Goal: Task Accomplishment & Management: Complete application form

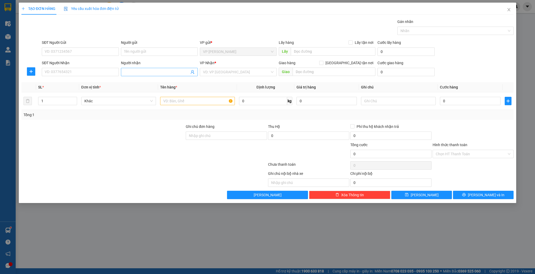
click at [129, 74] on input "Người nhận" at bounding box center [156, 72] width 65 height 6
type input "thảo kính"
click at [176, 89] on div "thảo kính - 0389604309" at bounding box center [159, 91] width 71 height 6
type input "0389604309"
type input "thảo kính"
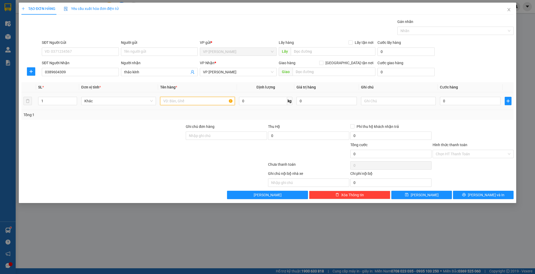
click at [174, 103] on input "text" at bounding box center [197, 101] width 75 height 8
type input "hộp"
click at [469, 101] on input "0" at bounding box center [470, 101] width 60 height 8
type input "3"
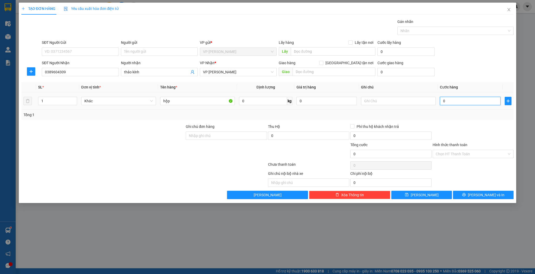
type input "3"
type input "30"
type input "30.000"
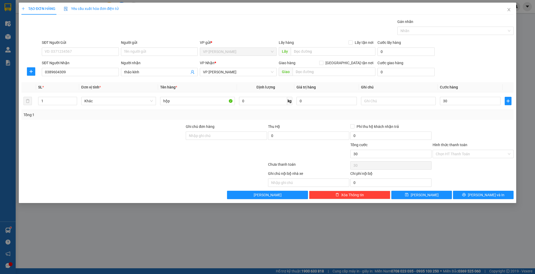
type input "30.000"
click at [424, 190] on div "Transit Pickup Surcharge Ids Transit Deliver Surcharge Ids Transit Deliver Surc…" at bounding box center [267, 109] width 493 height 181
click at [425, 194] on span "[PERSON_NAME]" at bounding box center [425, 195] width 28 height 6
type input "0"
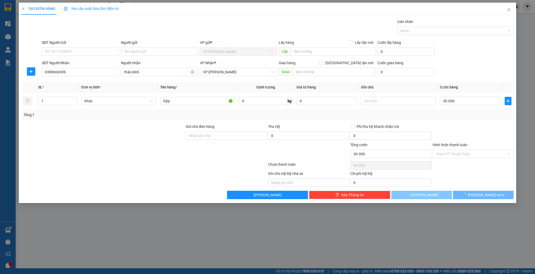
type input "0"
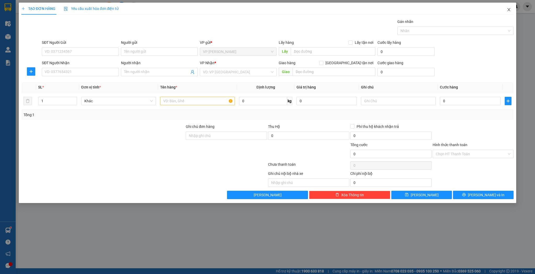
click at [506, 6] on span "Close" at bounding box center [509, 10] width 15 height 15
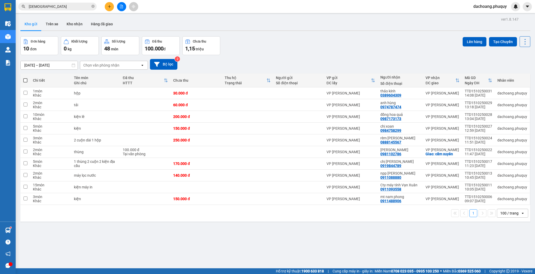
click at [25, 80] on span at bounding box center [25, 80] width 4 height 4
click at [25, 78] on input "checkbox" at bounding box center [25, 78] width 0 height 0
checkbox input "true"
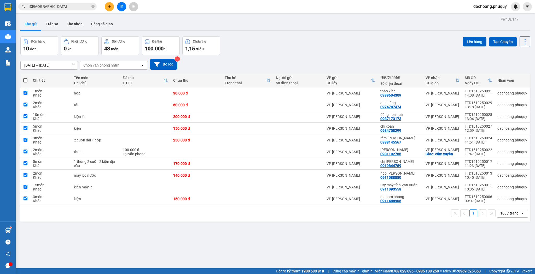
checkbox input "true"
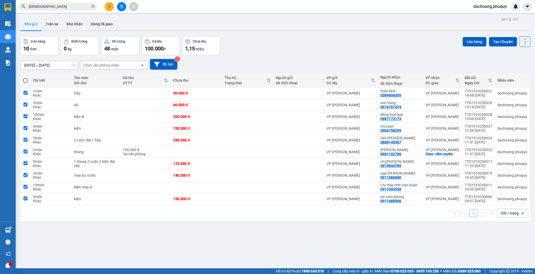
checkbox input "true"
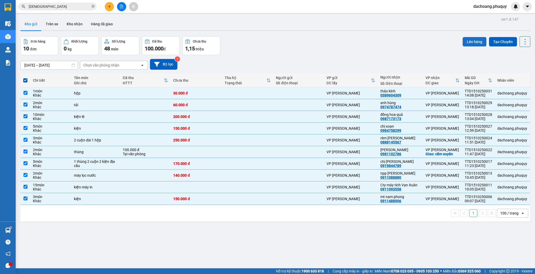
click at [468, 43] on button "Lên hàng" at bounding box center [475, 41] width 24 height 9
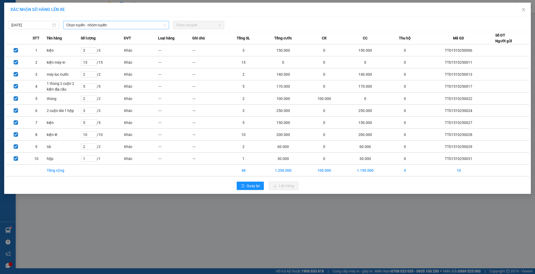
click at [131, 25] on span "Chọn tuyến - nhóm tuyến" at bounding box center [116, 25] width 100 height 8
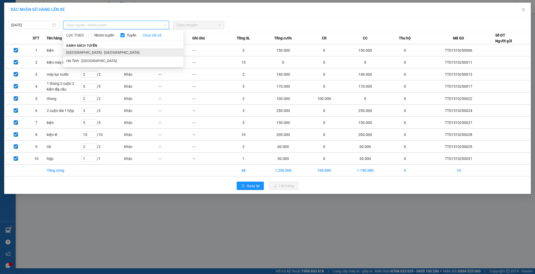
click at [86, 52] on li "[GEOGRAPHIC_DATA] - [GEOGRAPHIC_DATA]" at bounding box center [123, 52] width 120 height 8
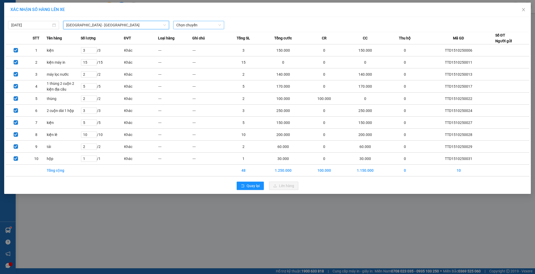
click at [205, 29] on div "Chọn chuyến" at bounding box center [198, 25] width 51 height 8
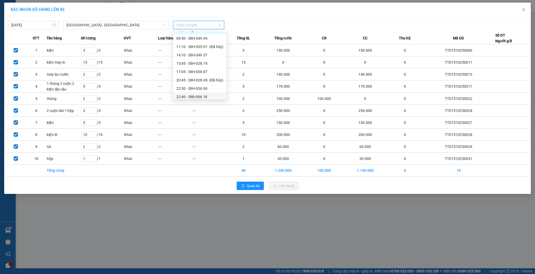
scroll to position [8, 0]
drag, startPoint x: 198, startPoint y: 61, endPoint x: 249, endPoint y: 114, distance: 73.7
click at [199, 61] on div "15:45 - 38H-028.74" at bounding box center [199, 61] width 47 height 6
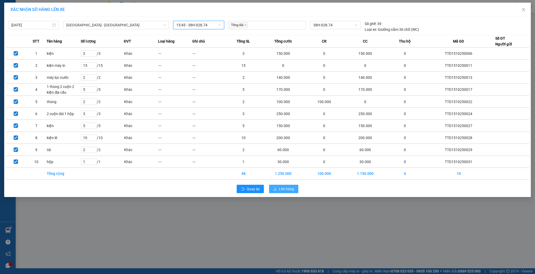
click at [290, 188] on span "Lên hàng" at bounding box center [286, 189] width 15 height 6
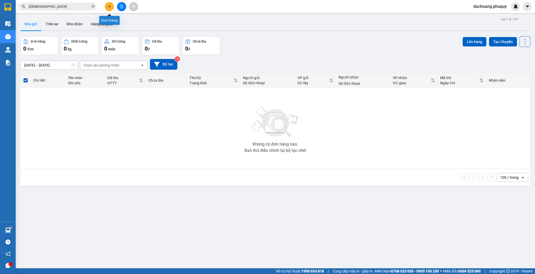
click at [107, 8] on button at bounding box center [109, 6] width 9 height 9
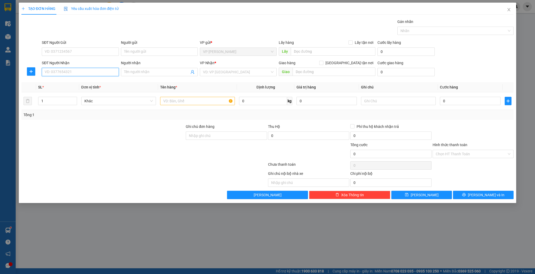
click at [89, 71] on input "SĐT Người Nhận" at bounding box center [80, 72] width 77 height 8
click at [76, 83] on div "0963827355 - [PERSON_NAME]" at bounding box center [80, 82] width 71 height 6
type input "0963827355"
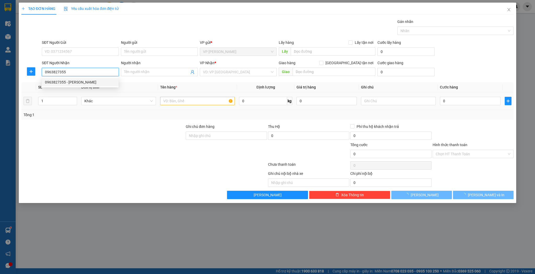
type input "anh quỳnh"
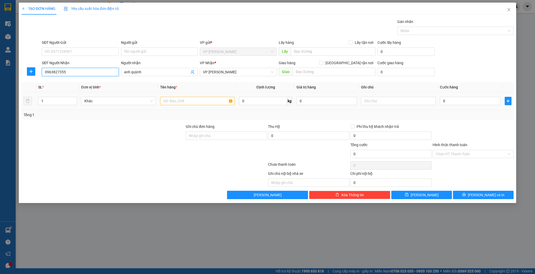
type input "0963827355"
click at [181, 97] on input "text" at bounding box center [197, 101] width 75 height 8
type input "kiện"
click at [493, 98] on input "0" at bounding box center [470, 101] width 60 height 8
type input "3"
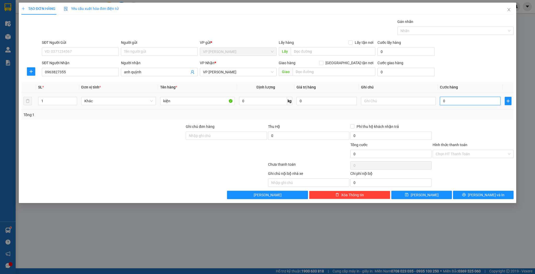
type input "3"
type input "30"
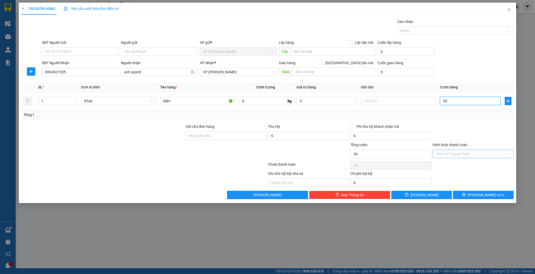
click at [459, 150] on div "Chọn HT Thanh Toán" at bounding box center [473, 154] width 81 height 8
type input "30.000"
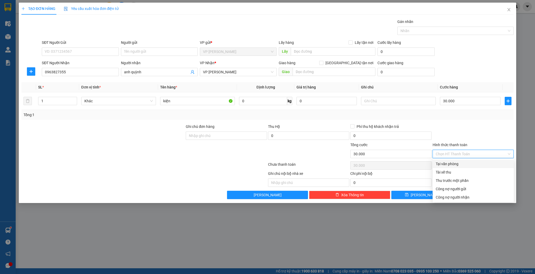
click at [451, 160] on div "Tại văn phòng" at bounding box center [473, 164] width 81 height 8
type input "0"
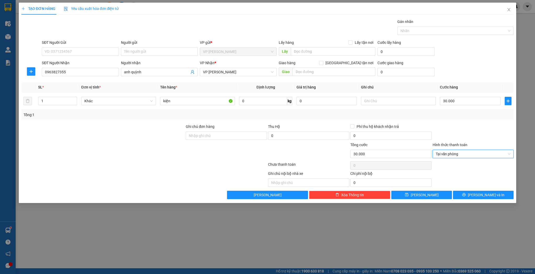
click at [433, 199] on div "TẠO ĐƠN HÀNG Yêu cầu xuất hóa đơn điện tử Transit Pickup Surcharge Ids Transit …" at bounding box center [268, 103] width 498 height 201
click at [428, 194] on button "[PERSON_NAME]" at bounding box center [422, 195] width 61 height 8
type input "0"
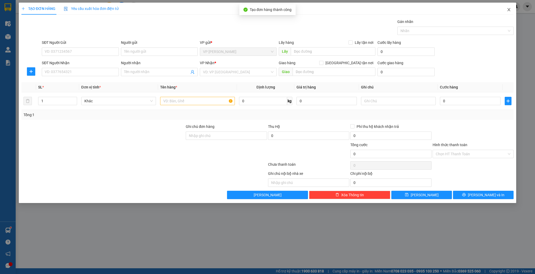
click at [510, 7] on span "Close" at bounding box center [509, 10] width 15 height 15
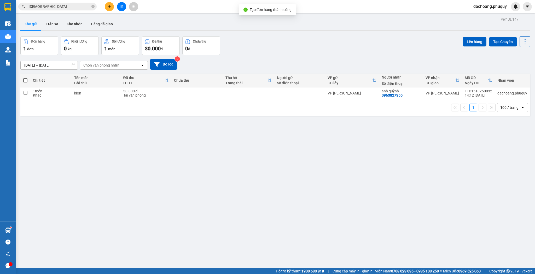
click at [44, 82] on div "Chi tiết" at bounding box center [51, 80] width 36 height 4
click at [25, 79] on span at bounding box center [25, 80] width 4 height 4
click at [25, 78] on input "checkbox" at bounding box center [25, 78] width 0 height 0
checkbox input "true"
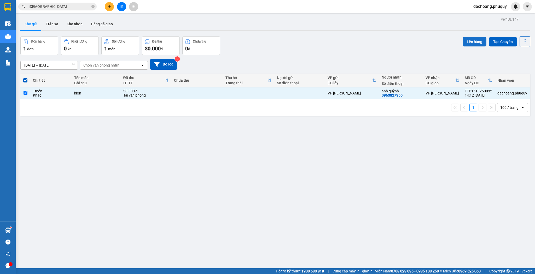
click at [475, 40] on button "Lên hàng" at bounding box center [475, 41] width 24 height 9
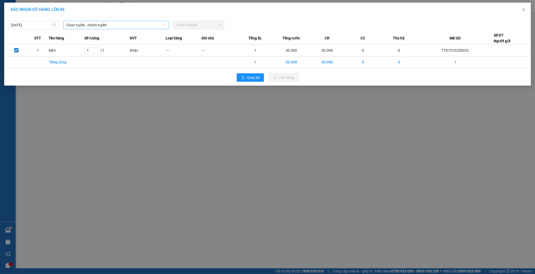
click at [120, 23] on span "Chọn tuyến - nhóm tuyến" at bounding box center [116, 25] width 100 height 8
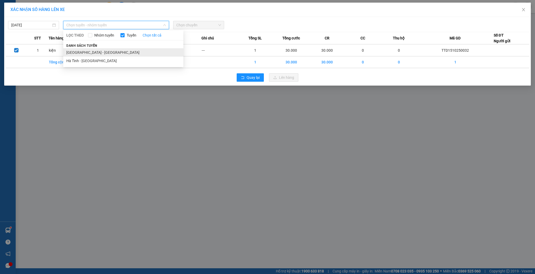
click at [96, 53] on li "[GEOGRAPHIC_DATA] - [GEOGRAPHIC_DATA]" at bounding box center [123, 52] width 120 height 8
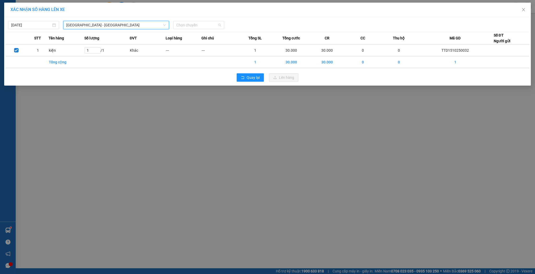
drag, startPoint x: 203, startPoint y: 21, endPoint x: 200, endPoint y: 36, distance: 15.8
click at [203, 21] on div "Chọn chuyến" at bounding box center [198, 25] width 51 height 8
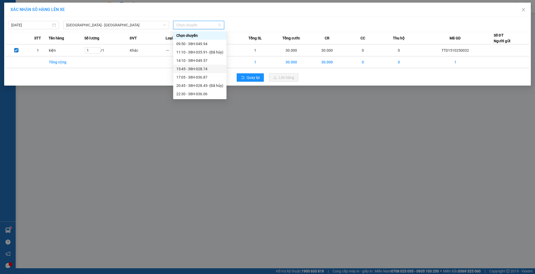
click at [191, 69] on div "15:45 - 38H-028.74" at bounding box center [199, 69] width 47 height 6
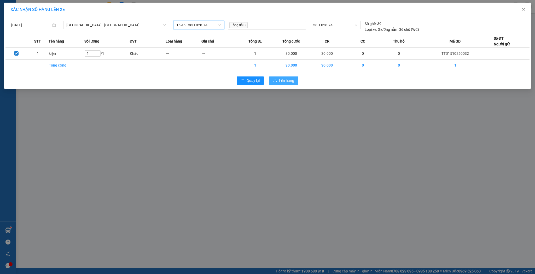
click at [290, 82] on span "Lên hàng" at bounding box center [286, 81] width 15 height 6
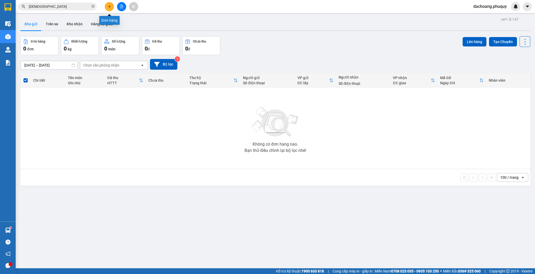
click at [108, 6] on icon "plus" at bounding box center [110, 7] width 4 height 4
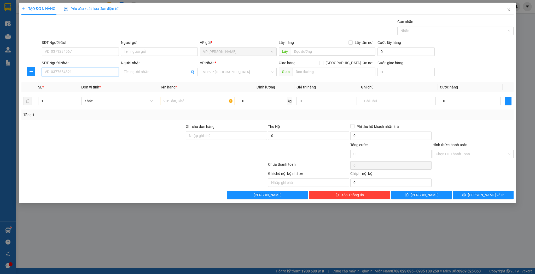
click at [76, 74] on input "SĐT Người Nhận" at bounding box center [80, 72] width 77 height 8
click at [75, 81] on div "0975323507 - [PERSON_NAME]" at bounding box center [80, 82] width 71 height 6
type input "0975323507"
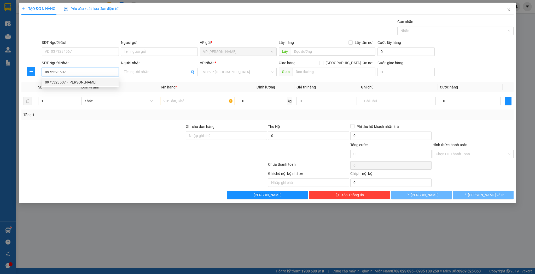
type input "[PERSON_NAME]"
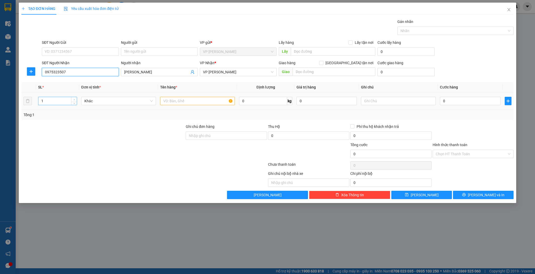
type input "0975323507"
type input "2"
click at [74, 99] on icon "up" at bounding box center [74, 100] width 2 height 2
click at [181, 102] on input "text" at bounding box center [197, 101] width 75 height 8
type input "1 tải 1 thùng"
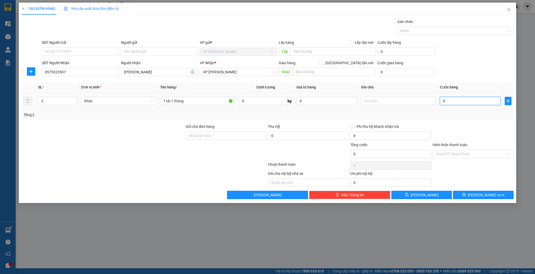
click at [453, 100] on input "0" at bounding box center [470, 101] width 60 height 8
type input "1"
type input "10"
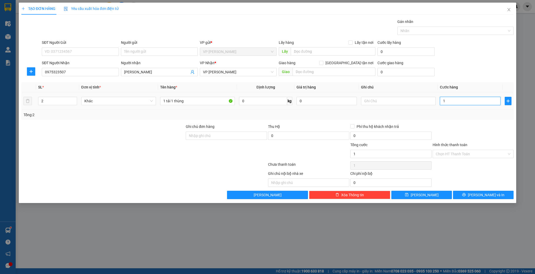
type input "10"
type input "100"
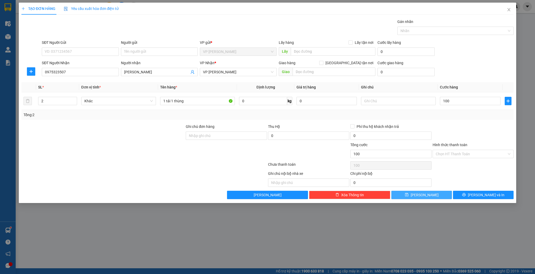
type input "100.000"
click at [429, 195] on button "[PERSON_NAME]" at bounding box center [422, 195] width 61 height 8
type input "1"
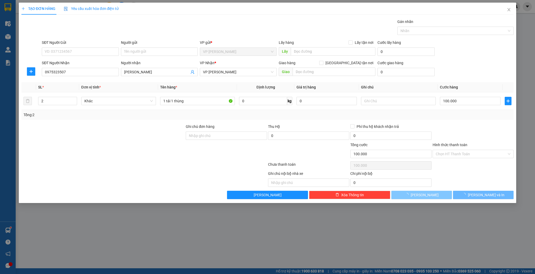
type input "0"
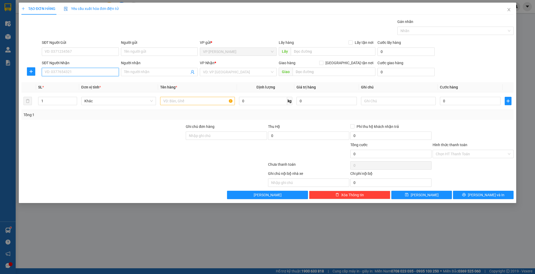
click at [97, 70] on input "SĐT Người Nhận" at bounding box center [80, 72] width 77 height 8
click at [79, 91] on div "0978084755 - [PERSON_NAME]" at bounding box center [80, 91] width 71 height 6
type input "0978084755"
type input "[PERSON_NAME]"
type input "hương khê"
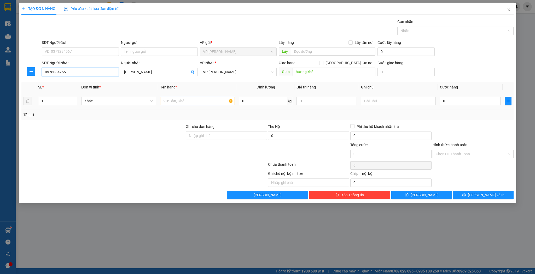
type input "0978084755"
click at [165, 100] on input "text" at bounding box center [197, 101] width 75 height 8
type input "thùng"
click at [415, 195] on button "[PERSON_NAME]" at bounding box center [422, 195] width 61 height 8
click at [143, 72] on input "Người nhận" at bounding box center [156, 72] width 65 height 6
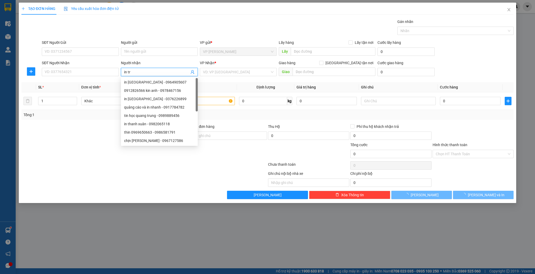
type input "in tri"
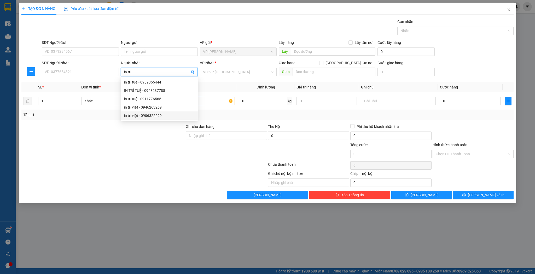
click at [149, 116] on div "in trí việt - 0906322299" at bounding box center [159, 116] width 71 height 6
type input "0906322299"
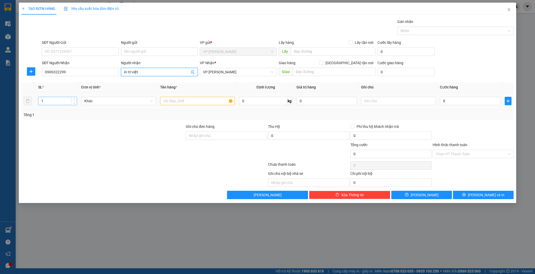
type input "in trí việt"
click at [57, 100] on input "1" at bounding box center [57, 101] width 38 height 8
type input "23"
click at [167, 100] on input "text" at bounding box center [197, 101] width 75 height 8
type input "t"
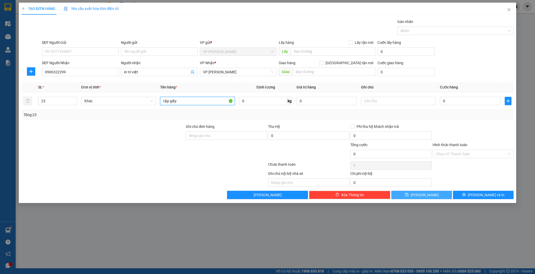
type input "tập giấy"
click at [415, 194] on button "[PERSON_NAME]" at bounding box center [422, 195] width 61 height 8
type input "1"
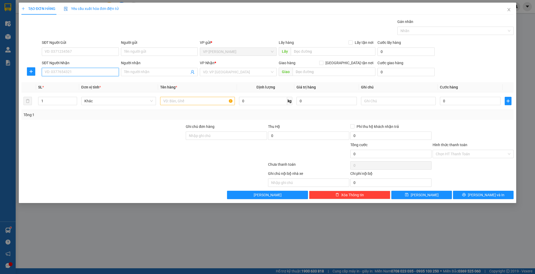
click at [88, 70] on input "SĐT Người Nhận" at bounding box center [80, 72] width 77 height 8
click at [79, 84] on div "0329034444 - a vinh" at bounding box center [80, 82] width 71 height 6
type input "0329034444"
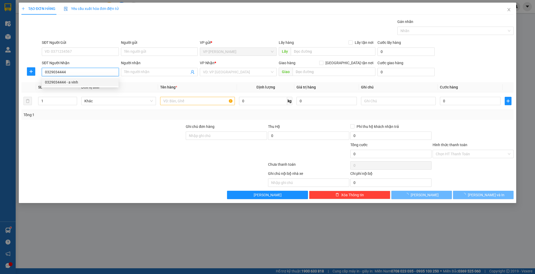
type input "a vinh"
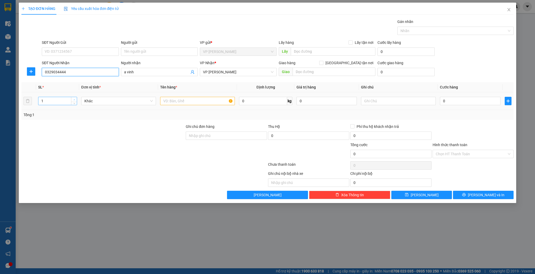
type input "0329034444"
click at [76, 99] on span "up" at bounding box center [74, 99] width 3 height 3
type input "2"
click at [73, 102] on icon "down" at bounding box center [74, 103] width 2 height 2
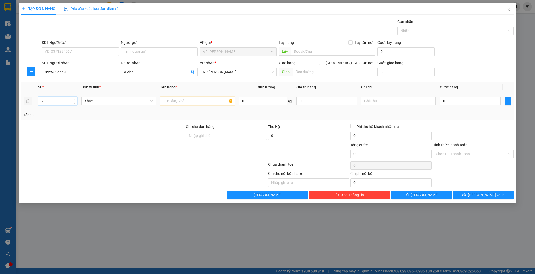
click at [166, 102] on input "text" at bounding box center [197, 101] width 75 height 8
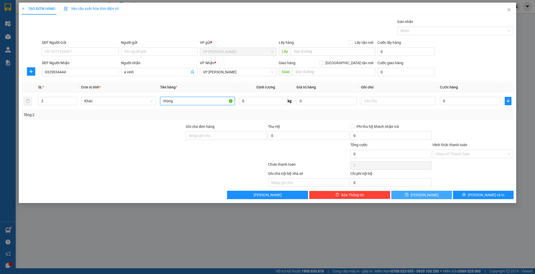
type input "thùng"
click at [409, 195] on icon "save" at bounding box center [407, 195] width 4 height 4
type input "1"
click at [74, 72] on input "SĐT Người Nhận" at bounding box center [80, 72] width 77 height 8
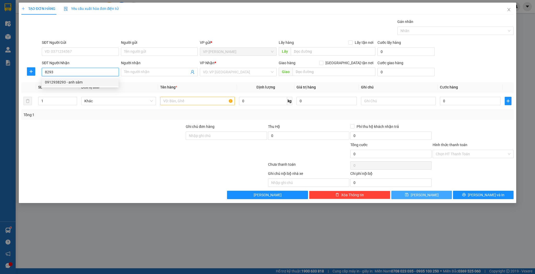
click at [76, 81] on div "0912938293 - anh sâm" at bounding box center [80, 82] width 71 height 6
type input "0912938293"
type input "anh sâm"
type input "0912938293"
click at [75, 99] on icon "up" at bounding box center [74, 100] width 2 height 2
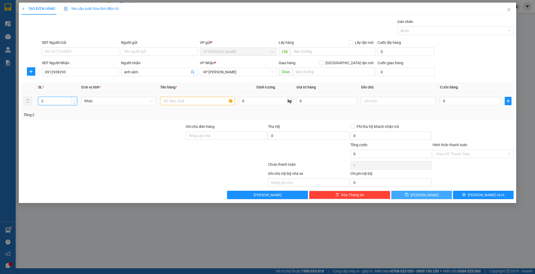
type input "3"
click at [75, 99] on icon "up" at bounding box center [74, 100] width 2 height 2
click at [165, 100] on input "text" at bounding box center [197, 101] width 75 height 8
type input "1 nắp ca bo 1 tấm chắn 1 thùng"
click at [420, 192] on button "[PERSON_NAME]" at bounding box center [422, 195] width 61 height 8
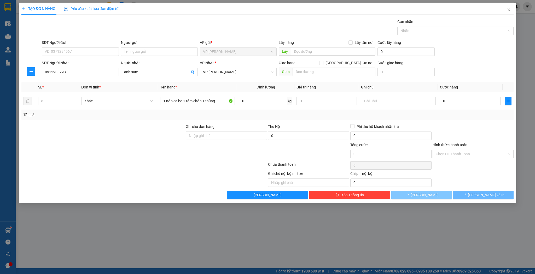
type input "1"
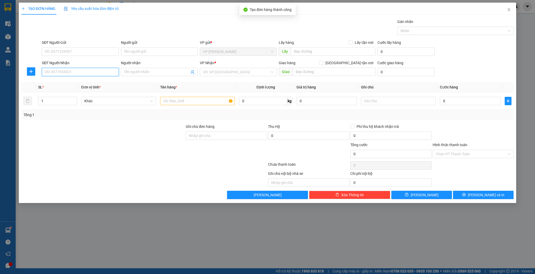
click at [101, 71] on input "SĐT Người Nhận" at bounding box center [80, 72] width 77 height 8
click at [84, 81] on div "0977737575 - [PERSON_NAME]" at bounding box center [80, 82] width 71 height 6
type input "0977737575"
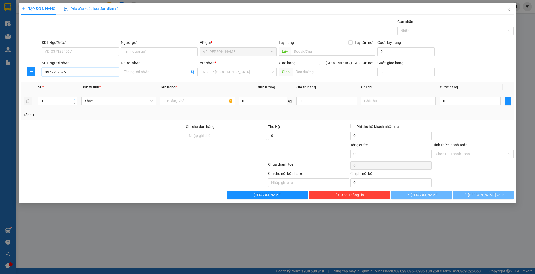
type input "LINH CHI"
type input "0977737575"
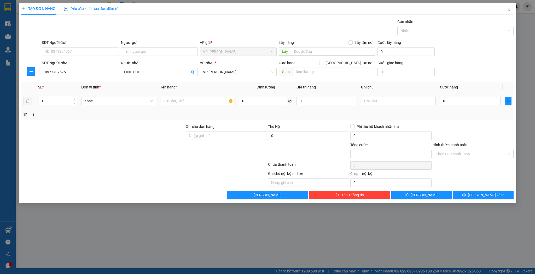
type input "2"
click at [74, 99] on icon "up" at bounding box center [74, 100] width 2 height 2
click at [173, 100] on input "text" at bounding box center [197, 101] width 75 height 8
type input "xốp bọc đen"
click at [429, 194] on button "[PERSON_NAME]" at bounding box center [422, 195] width 61 height 8
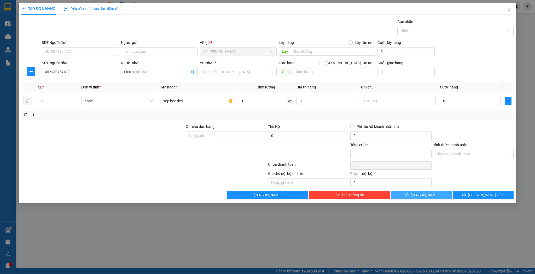
type input "1"
click at [95, 73] on input "SĐT Người Nhận" at bounding box center [80, 72] width 77 height 8
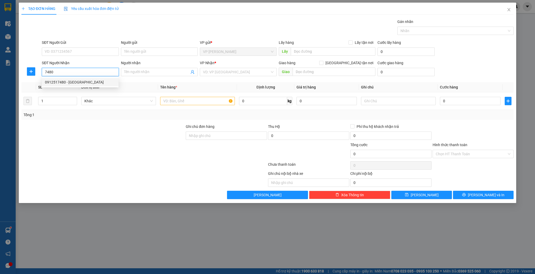
click at [78, 82] on div "0912517480 - [GEOGRAPHIC_DATA]" at bounding box center [80, 82] width 71 height 6
type input "0912517480"
type input "đức anh"
type input "0912517480"
click at [74, 99] on icon "up" at bounding box center [74, 100] width 2 height 2
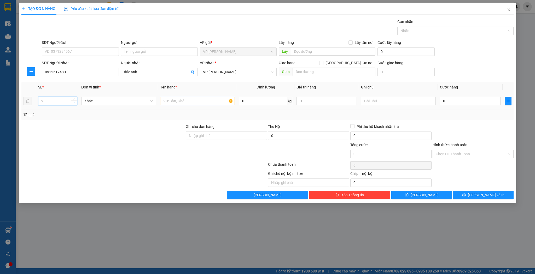
type input "1"
click at [75, 102] on span "down" at bounding box center [74, 102] width 3 height 3
click at [165, 100] on input "text" at bounding box center [197, 101] width 75 height 8
type input "thùng"
click at [408, 192] on button "[PERSON_NAME]" at bounding box center [422, 195] width 61 height 8
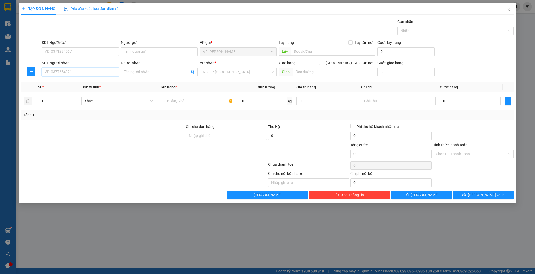
click at [90, 72] on input "SĐT Người Nhận" at bounding box center [80, 72] width 77 height 8
click at [67, 83] on div "0911411100 - a bắc" at bounding box center [80, 82] width 71 height 6
type input "0911411100"
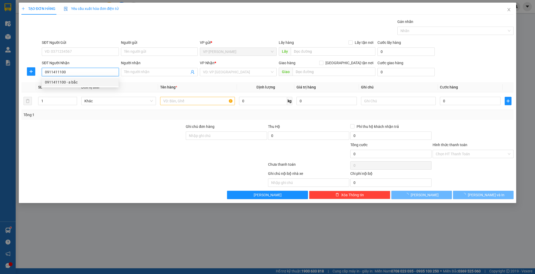
type input "a bắc"
type input "[PERSON_NAME]"
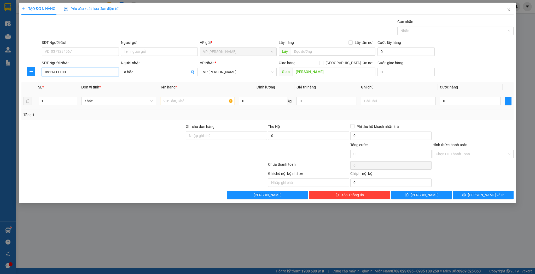
type input "0911411100"
click at [166, 101] on input "text" at bounding box center [197, 101] width 75 height 8
type input "máy lọc nước"
click at [410, 192] on button "[PERSON_NAME]" at bounding box center [422, 195] width 61 height 8
click at [164, 69] on input "Người nhận" at bounding box center [156, 72] width 65 height 6
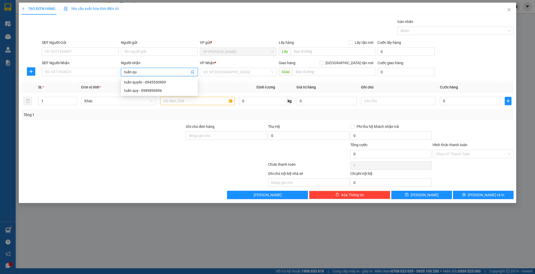
type input "[PERSON_NAME]"
click at [153, 91] on div "tuấn quy - 0989896896" at bounding box center [159, 91] width 71 height 6
type input "0989896896"
type input "[PERSON_NAME]"
click at [74, 99] on icon "up" at bounding box center [74, 100] width 2 height 2
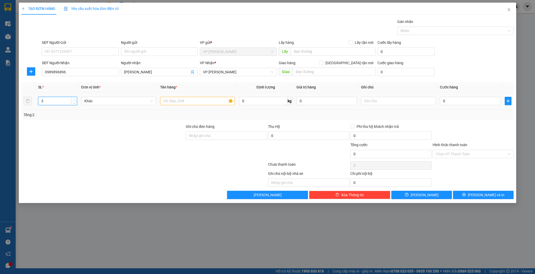
click at [74, 99] on icon "up" at bounding box center [74, 100] width 2 height 2
type input "6"
click at [74, 99] on icon "up" at bounding box center [74, 100] width 2 height 2
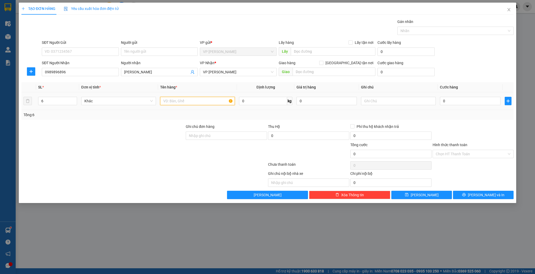
click at [181, 101] on input "text" at bounding box center [197, 101] width 75 height 8
type input "kiện"
click at [408, 192] on button "[PERSON_NAME]" at bounding box center [422, 195] width 61 height 8
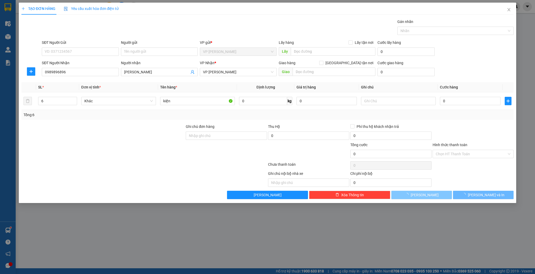
type input "1"
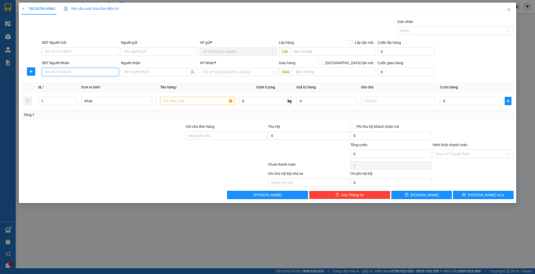
click at [104, 72] on input "SĐT Người Nhận" at bounding box center [80, 72] width 77 height 8
click at [76, 83] on div "0944883831 - [GEOGRAPHIC_DATA]" at bounding box center [80, 82] width 71 height 6
type input "0944883831"
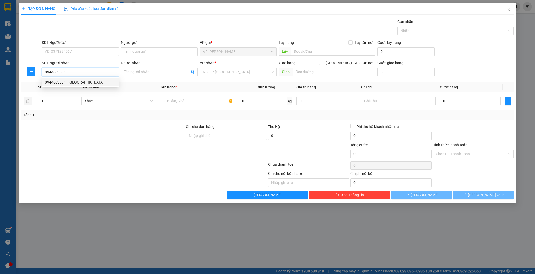
type input "sơn nguyên"
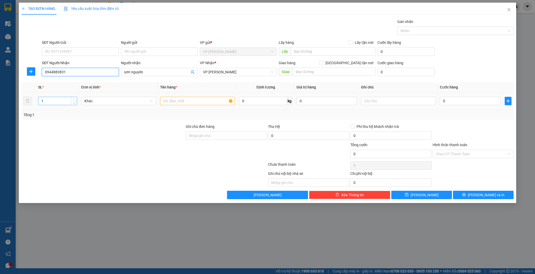
type input "0944883831"
click at [75, 98] on span "up" at bounding box center [74, 99] width 3 height 3
type input "3"
click at [75, 98] on span "up" at bounding box center [74, 99] width 3 height 3
click at [195, 102] on input "text" at bounding box center [197, 101] width 75 height 8
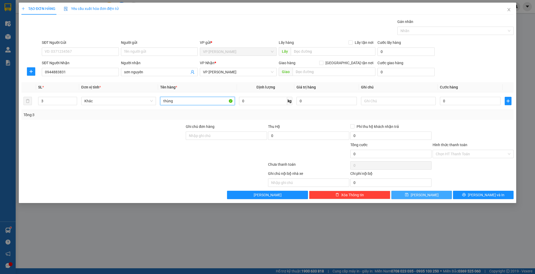
type input "thùng"
click at [409, 194] on icon "save" at bounding box center [407, 195] width 4 height 4
type input "1"
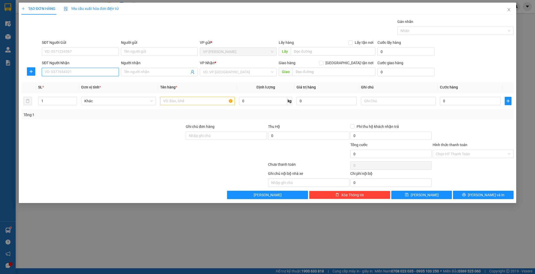
click at [79, 72] on input "SĐT Người Nhận" at bounding box center [80, 72] width 77 height 8
click at [77, 84] on div "0971005789 - đl cầu ngân" at bounding box center [80, 82] width 71 height 6
type input "0971005789"
type input "đl cầu ngân"
type input "hương khê"
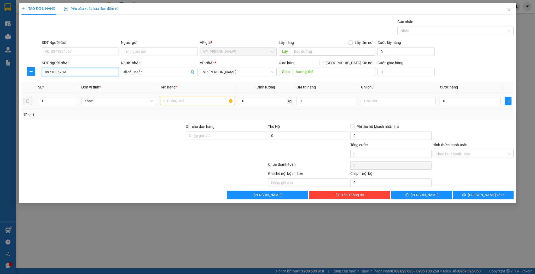
type input "0971005789"
click at [173, 100] on input "text" at bounding box center [197, 101] width 75 height 8
type input "bó dài"
click at [424, 194] on span "[PERSON_NAME]" at bounding box center [425, 195] width 28 height 6
click at [102, 71] on input "SĐT Người Nhận" at bounding box center [80, 72] width 77 height 8
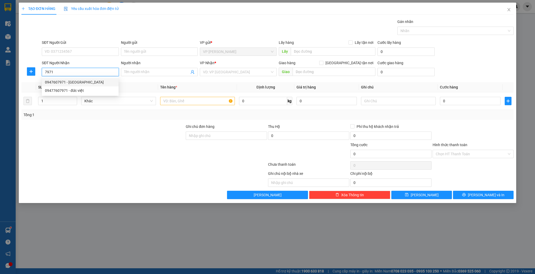
click at [83, 82] on div "0947607971 - [GEOGRAPHIC_DATA]" at bounding box center [80, 82] width 71 height 6
type input "0947607971"
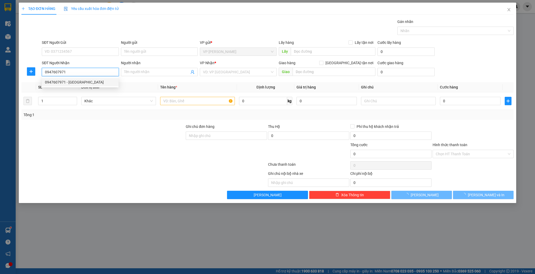
type input "đức việt"
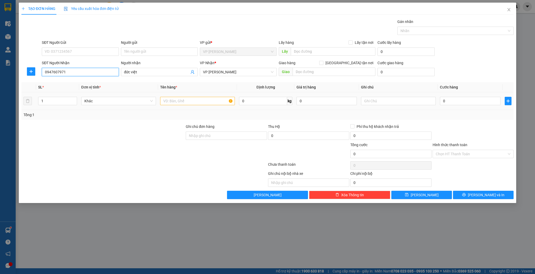
type input "0947607971"
click at [173, 102] on input "text" at bounding box center [197, 101] width 75 height 8
type input "bì sắt"
click at [408, 195] on button "[PERSON_NAME]" at bounding box center [422, 195] width 61 height 8
click at [74, 72] on input "SĐT Người Nhận" at bounding box center [80, 72] width 77 height 8
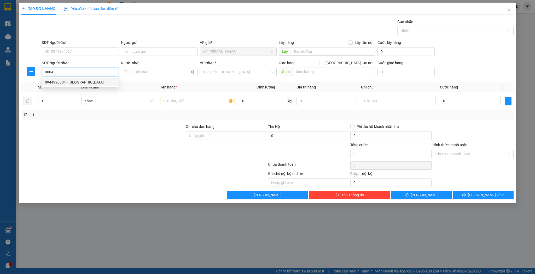
click at [74, 80] on div "0944990004 - [GEOGRAPHIC_DATA]" at bounding box center [80, 82] width 71 height 6
type input "0944990004"
type input "Việt Hà"
type input "0944990004"
click at [166, 103] on input "text" at bounding box center [197, 101] width 75 height 8
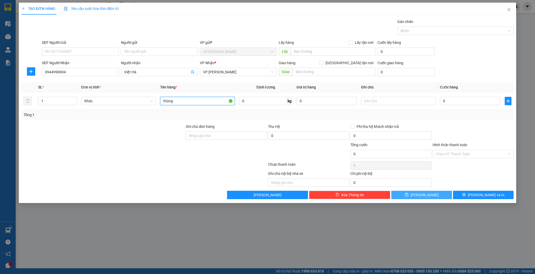
type input "thùng"
click at [423, 193] on span "[PERSON_NAME]" at bounding box center [425, 195] width 28 height 6
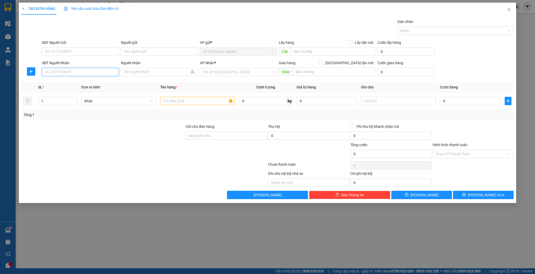
click at [79, 72] on input "SĐT Người Nhận" at bounding box center [80, 72] width 77 height 8
click at [43, 70] on input "6689" at bounding box center [80, 72] width 77 height 8
type input "0915726689"
click at [130, 69] on input "Người nhận" at bounding box center [156, 72] width 65 height 6
type input "128 [PERSON_NAME]"
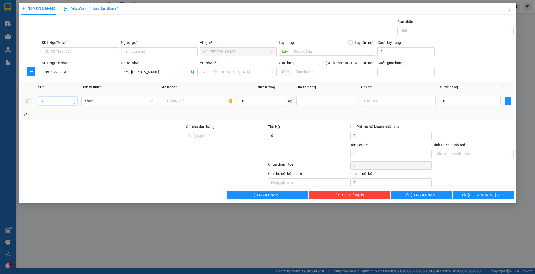
click at [74, 99] on icon "up" at bounding box center [74, 100] width 2 height 2
type input "3"
click at [74, 99] on icon "up" at bounding box center [74, 100] width 2 height 2
click at [168, 99] on input "text" at bounding box center [197, 101] width 75 height 8
type input "bọc phiếu thu"
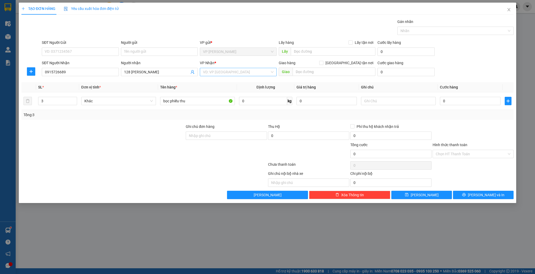
click at [228, 74] on input "search" at bounding box center [236, 72] width 67 height 8
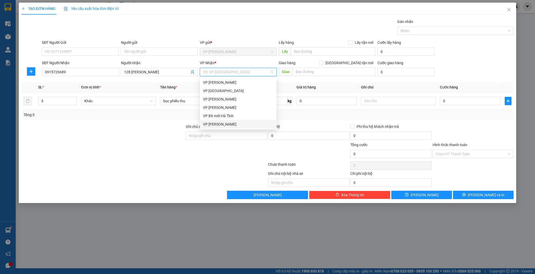
click at [227, 123] on div "VP [PERSON_NAME]" at bounding box center [238, 125] width 71 height 6
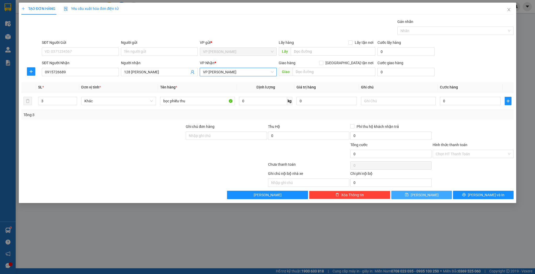
click at [413, 192] on button "[PERSON_NAME]" at bounding box center [422, 195] width 61 height 8
type input "1"
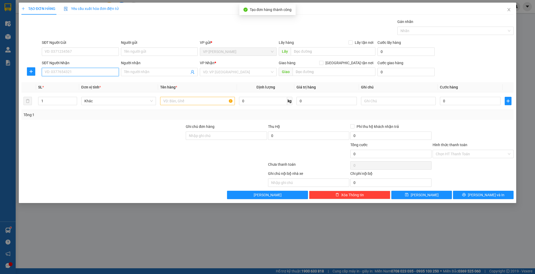
click at [91, 71] on input "SĐT Người Nhận" at bounding box center [80, 72] width 77 height 8
click at [43, 73] on input "555757" at bounding box center [80, 72] width 77 height 8
click at [59, 72] on input "0985555757" at bounding box center [80, 72] width 77 height 8
type input "0985555757"
click at [130, 73] on input "Người nhận" at bounding box center [156, 72] width 65 height 6
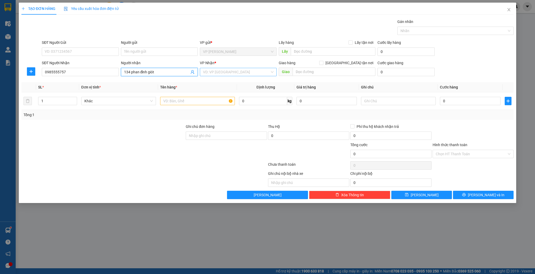
type input "134 phan đình giót"
click at [217, 73] on input "search" at bounding box center [236, 72] width 67 height 8
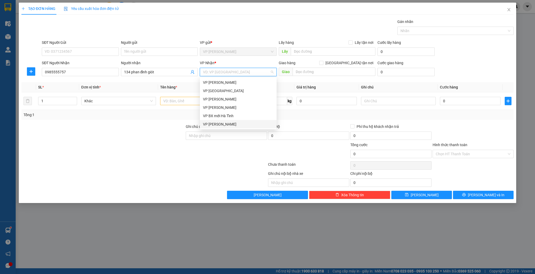
click at [212, 123] on div "VP [PERSON_NAME]" at bounding box center [238, 125] width 71 height 6
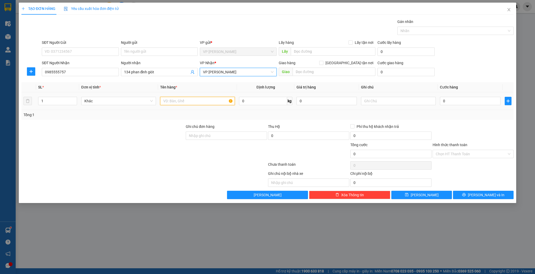
click at [175, 102] on input "text" at bounding box center [197, 101] width 75 height 8
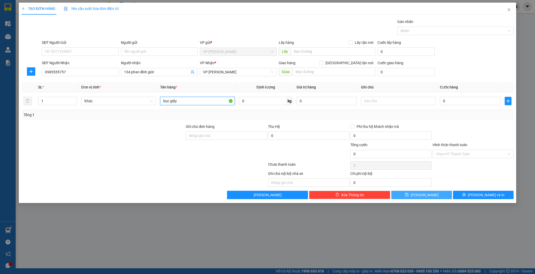
type input "bọc giấy"
click at [404, 191] on button "[PERSON_NAME]" at bounding box center [422, 195] width 61 height 8
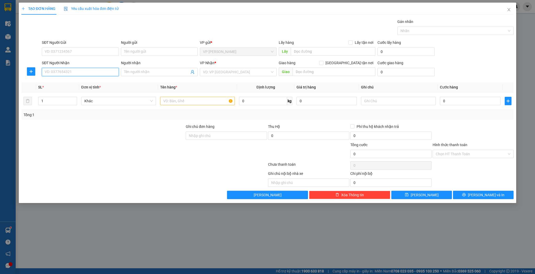
click at [96, 70] on input "SĐT Người Nhận" at bounding box center [80, 72] width 77 height 8
click at [70, 91] on div "0985908355 - a trung" at bounding box center [80, 91] width 71 height 6
type input "0985908355"
type input "a trung"
type input "0985908355"
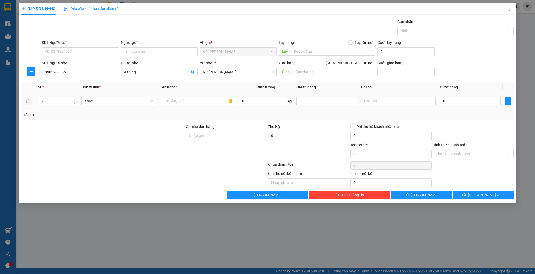
click at [75, 98] on span "up" at bounding box center [74, 99] width 3 height 3
type input "3"
click at [75, 98] on span "up" at bounding box center [74, 99] width 3 height 3
click at [172, 99] on input "text" at bounding box center [197, 101] width 75 height 8
type input "bao"
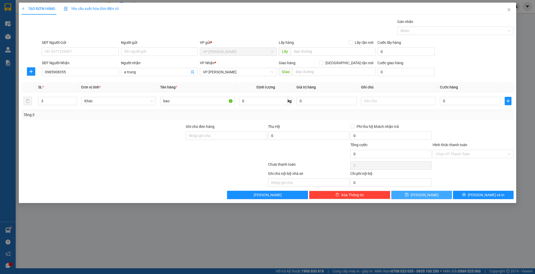
click at [414, 195] on button "[PERSON_NAME]" at bounding box center [422, 195] width 61 height 8
type input "1"
click at [95, 71] on input "SĐT Người Nhận" at bounding box center [80, 72] width 77 height 8
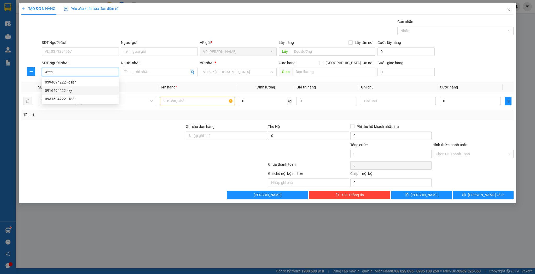
click at [67, 89] on div "0916494222 - kỳ" at bounding box center [80, 91] width 71 height 6
type input "0916494222"
click at [163, 98] on input "text" at bounding box center [197, 101] width 75 height 8
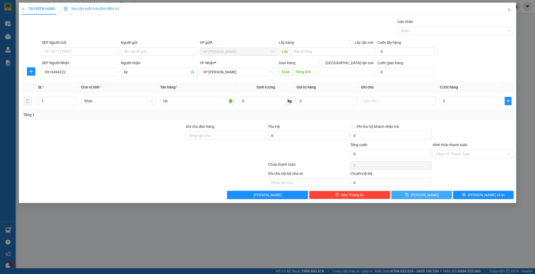
click at [420, 195] on button "[PERSON_NAME]" at bounding box center [422, 195] width 61 height 8
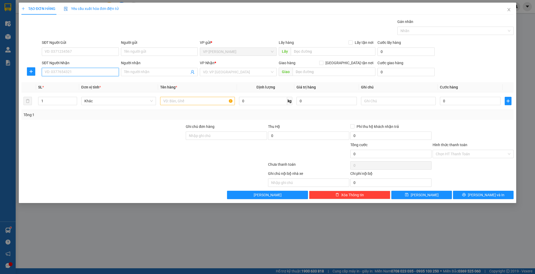
click at [70, 72] on input "SĐT Người Nhận" at bounding box center [80, 72] width 77 height 8
click at [60, 81] on div "0948697887 - em dung" at bounding box center [80, 82] width 71 height 6
click at [183, 100] on input "text" at bounding box center [197, 101] width 75 height 8
click at [415, 197] on button "[PERSON_NAME]" at bounding box center [422, 195] width 61 height 8
click at [151, 73] on input "Người nhận" at bounding box center [156, 72] width 65 height 6
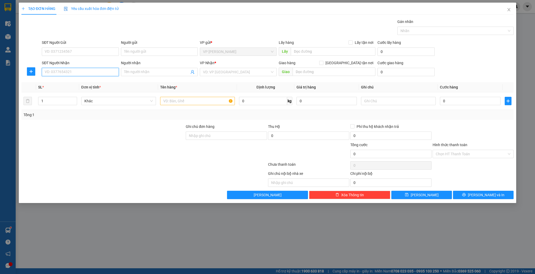
click at [111, 73] on input "SĐT Người Nhận" at bounding box center [80, 72] width 77 height 8
click at [92, 81] on div "0911069588 - [PERSON_NAME]" at bounding box center [80, 82] width 71 height 6
click at [161, 97] on input "text" at bounding box center [197, 101] width 75 height 8
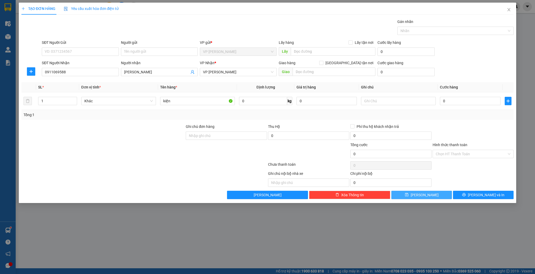
click at [421, 194] on button "[PERSON_NAME]" at bounding box center [422, 195] width 61 height 8
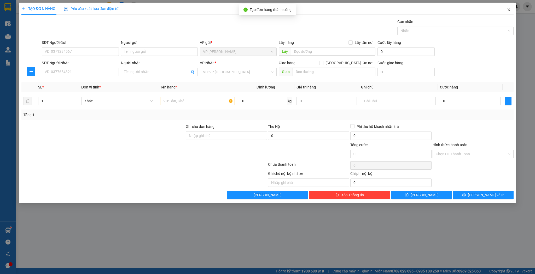
click at [509, 10] on icon "close" at bounding box center [509, 9] width 3 height 3
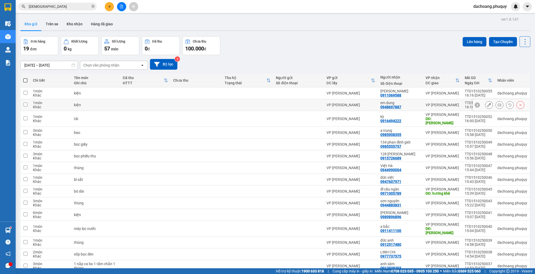
scroll to position [21, 0]
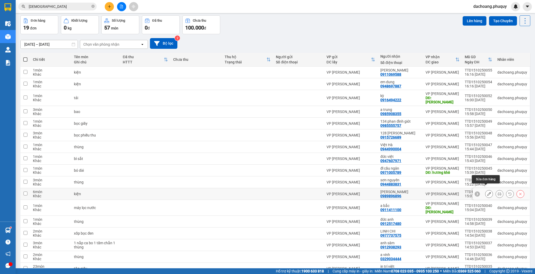
click at [487, 192] on icon at bounding box center [489, 194] width 4 height 4
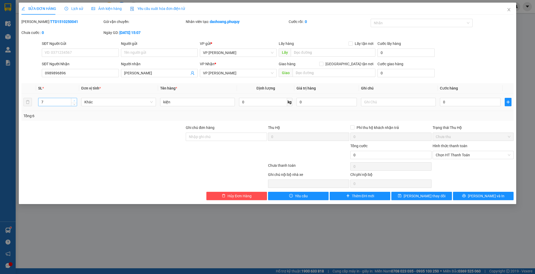
click at [74, 101] on icon "up" at bounding box center [74, 101] width 2 height 2
click at [415, 197] on span "[PERSON_NAME] thay đổi" at bounding box center [425, 196] width 42 height 6
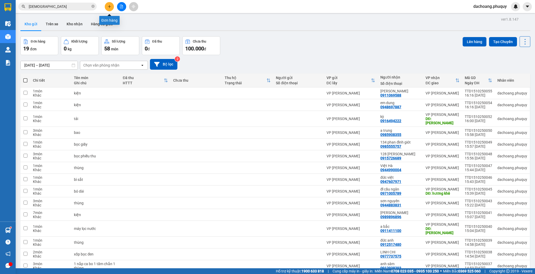
click at [108, 7] on icon "plus" at bounding box center [110, 7] width 4 height 4
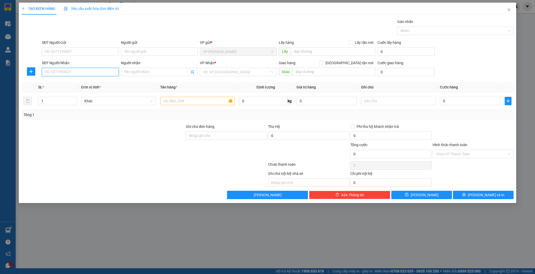
click at [81, 74] on input "SĐT Người Nhận" at bounding box center [80, 72] width 77 height 8
click at [81, 89] on div "0911423168 - [PERSON_NAME]" at bounding box center [80, 91] width 71 height 6
click at [168, 101] on input "text" at bounding box center [197, 101] width 75 height 8
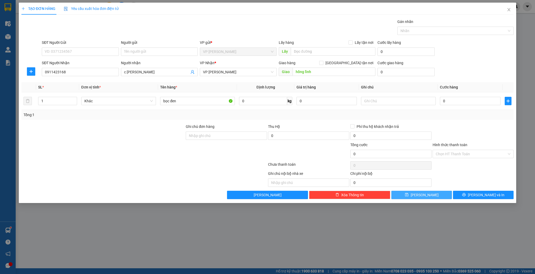
click at [421, 195] on button "[PERSON_NAME]" at bounding box center [422, 195] width 61 height 8
click at [130, 72] on input "Người nhận" at bounding box center [156, 72] width 65 height 6
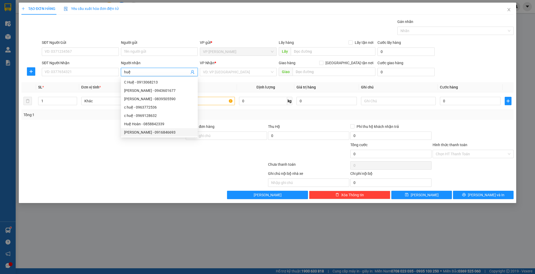
click at [153, 130] on div "[PERSON_NAME] - 0916846693" at bounding box center [159, 133] width 71 height 6
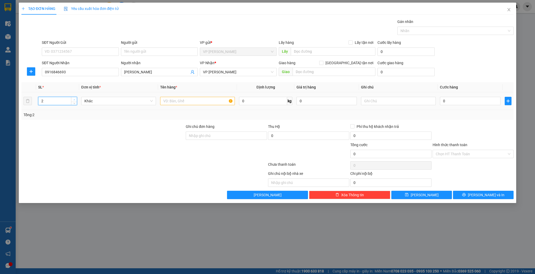
click at [73, 99] on icon "up" at bounding box center [74, 100] width 2 height 2
click at [171, 100] on input "text" at bounding box center [197, 101] width 75 height 8
click at [420, 194] on button "[PERSON_NAME]" at bounding box center [422, 195] width 61 height 8
click at [105, 74] on input "SĐT Người Nhận" at bounding box center [80, 72] width 77 height 8
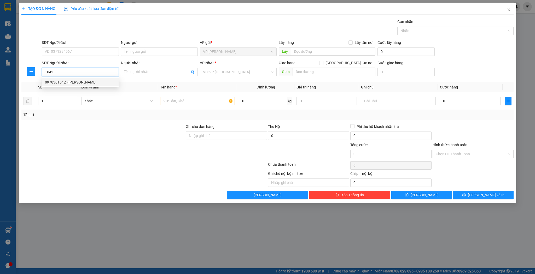
click at [84, 82] on div "0978301642 - [PERSON_NAME]" at bounding box center [80, 82] width 71 height 6
click at [73, 99] on span "up" at bounding box center [74, 99] width 3 height 3
click at [201, 102] on input "text" at bounding box center [197, 101] width 75 height 8
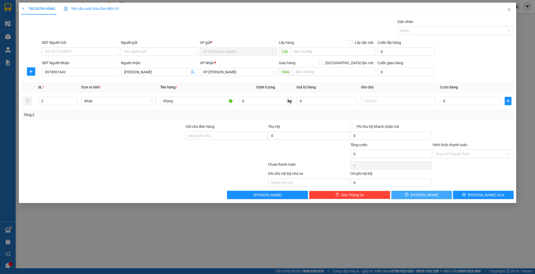
click at [412, 197] on button "[PERSON_NAME]" at bounding box center [422, 195] width 61 height 8
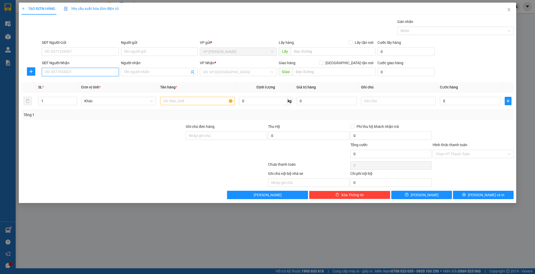
click at [60, 72] on input "SĐT Người Nhận" at bounding box center [80, 72] width 77 height 8
click at [65, 81] on div "0888848482 - [PERSON_NAME]" at bounding box center [80, 82] width 71 height 6
click at [74, 99] on icon "up" at bounding box center [74, 100] width 2 height 2
click at [169, 101] on input "text" at bounding box center [197, 101] width 75 height 8
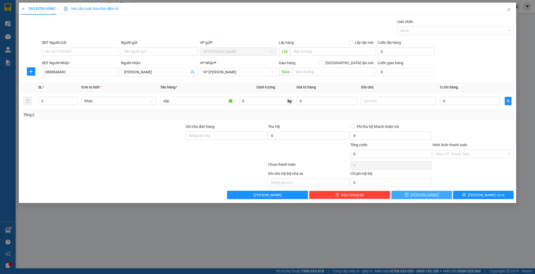
click at [414, 193] on button "[PERSON_NAME]" at bounding box center [422, 195] width 61 height 8
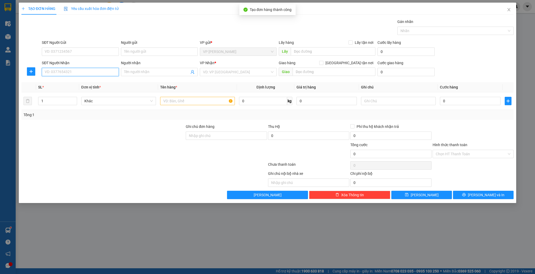
click at [91, 71] on input "SĐT Người Nhận" at bounding box center [80, 72] width 77 height 8
click at [76, 82] on div "0385421485 - anh hoàn" at bounding box center [80, 82] width 71 height 6
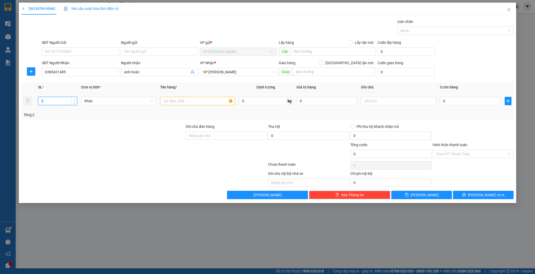
click at [74, 99] on icon "up" at bounding box center [74, 100] width 2 height 2
click at [176, 104] on input "text" at bounding box center [197, 101] width 75 height 8
click at [435, 194] on button "[PERSON_NAME]" at bounding box center [422, 195] width 61 height 8
click at [128, 73] on input "Người nhận" at bounding box center [156, 72] width 65 height 6
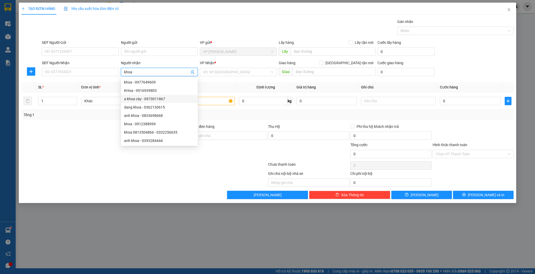
click at [139, 98] on div "a khoa cày - 0973011867" at bounding box center [159, 99] width 71 height 6
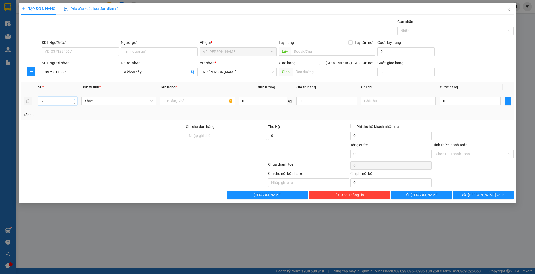
click at [74, 99] on icon "up" at bounding box center [74, 100] width 2 height 2
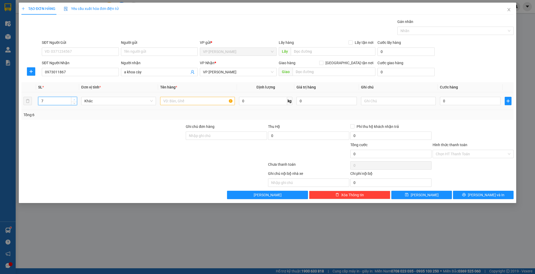
click at [74, 99] on icon "up" at bounding box center [74, 100] width 2 height 2
click at [177, 99] on input "text" at bounding box center [197, 101] width 75 height 8
click at [401, 192] on button "[PERSON_NAME]" at bounding box center [422, 195] width 61 height 8
click at [72, 73] on input "SĐT Người Nhận" at bounding box center [80, 72] width 77 height 8
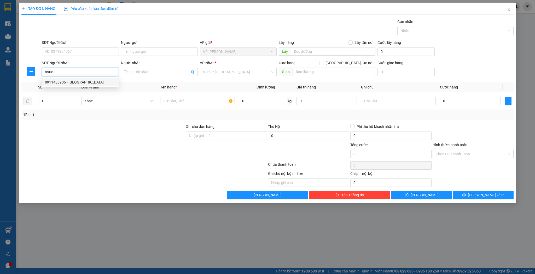
click at [74, 83] on div "0911488906 - [GEOGRAPHIC_DATA]" at bounding box center [80, 82] width 71 height 6
click at [74, 99] on icon "up" at bounding box center [74, 100] width 2 height 2
click at [189, 103] on input "text" at bounding box center [197, 101] width 75 height 8
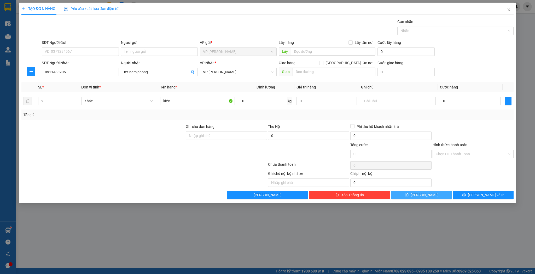
click at [409, 193] on button "[PERSON_NAME]" at bounding box center [422, 195] width 61 height 8
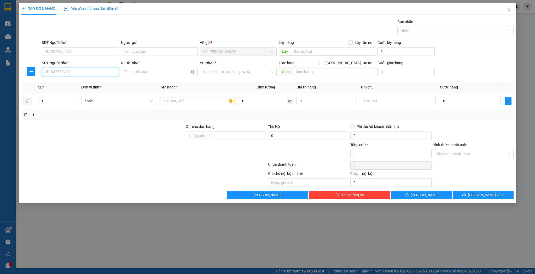
click at [94, 71] on input "SĐT Người Nhận" at bounding box center [80, 72] width 77 height 8
click at [88, 83] on div "0335735422 - [PERSON_NAME]" at bounding box center [80, 82] width 71 height 6
click at [187, 102] on input "text" at bounding box center [197, 101] width 75 height 8
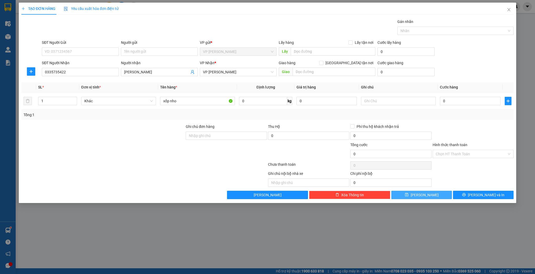
click at [415, 197] on button "[PERSON_NAME]" at bounding box center [422, 195] width 61 height 8
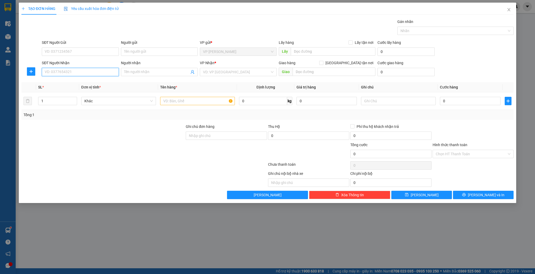
click at [76, 74] on input "SĐT Người Nhận" at bounding box center [80, 72] width 77 height 8
click at [59, 82] on div "0917744889 - e" at bounding box center [80, 82] width 71 height 6
click at [73, 99] on span "up" at bounding box center [74, 99] width 3 height 3
click at [165, 101] on input "text" at bounding box center [197, 101] width 75 height 8
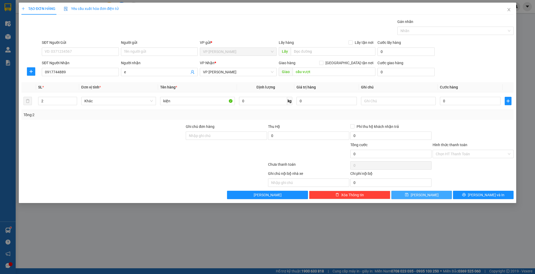
click at [410, 193] on button "[PERSON_NAME]" at bounding box center [422, 195] width 61 height 8
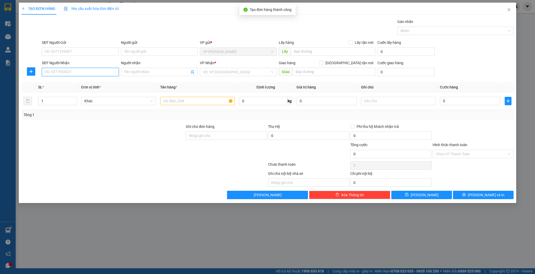
click at [74, 69] on input "SĐT Người Nhận" at bounding box center [80, 72] width 77 height 8
click at [77, 82] on div "0946035386 - c nhung" at bounding box center [80, 82] width 71 height 6
click at [169, 101] on input "text" at bounding box center [197, 101] width 75 height 8
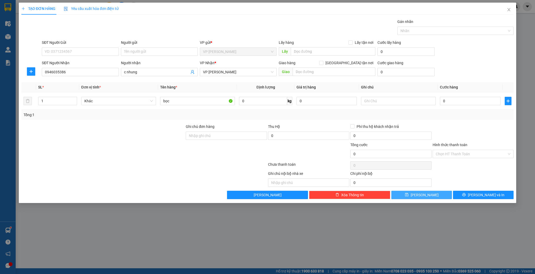
click at [438, 195] on button "[PERSON_NAME]" at bounding box center [422, 195] width 61 height 8
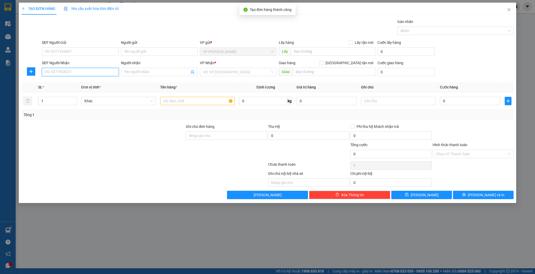
click at [62, 70] on input "SĐT Người Nhận" at bounding box center [80, 72] width 77 height 8
click at [64, 91] on div "0916265677 - chị [PERSON_NAME]" at bounding box center [80, 91] width 71 height 6
click at [172, 99] on input "text" at bounding box center [197, 101] width 75 height 8
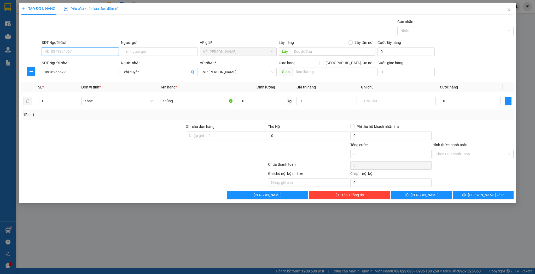
click at [94, 53] on input "SĐT Người Gửi" at bounding box center [80, 52] width 77 height 8
click at [280, 134] on input "0" at bounding box center [308, 136] width 81 height 8
click at [199, 136] on input "Ghi chú đơn hàng" at bounding box center [226, 136] width 81 height 8
click at [451, 101] on input "0" at bounding box center [470, 101] width 60 height 8
click at [431, 194] on button "[PERSON_NAME]" at bounding box center [422, 195] width 61 height 8
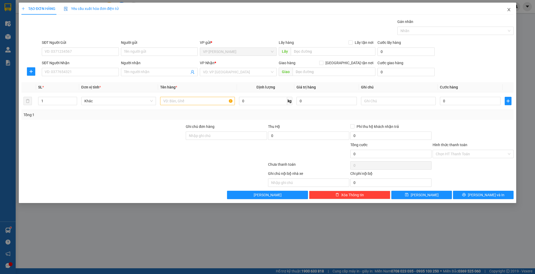
click at [509, 9] on icon "close" at bounding box center [509, 10] width 4 height 4
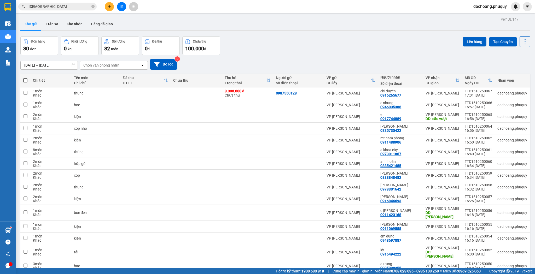
click at [108, 6] on icon "plus" at bounding box center [109, 6] width 3 height 0
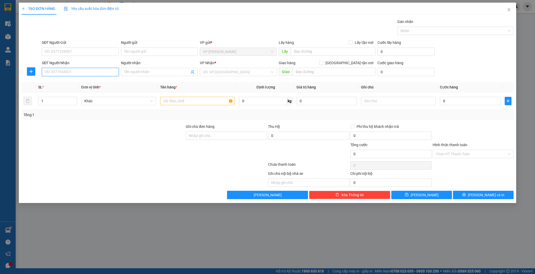
click at [101, 73] on input "SĐT Người Nhận" at bounding box center [80, 72] width 77 height 8
click at [91, 82] on div "0918686313 - thế giới phần cứng" at bounding box center [80, 82] width 71 height 6
click at [175, 100] on input "text" at bounding box center [197, 101] width 75 height 8
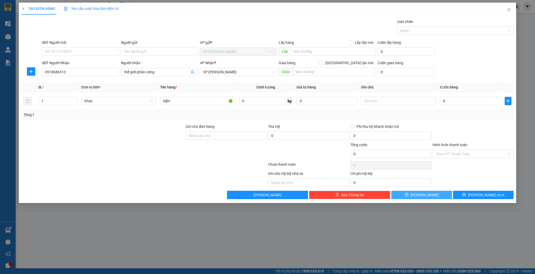
click at [408, 193] on button "[PERSON_NAME]" at bounding box center [422, 195] width 61 height 8
click at [508, 10] on icon "close" at bounding box center [509, 10] width 4 height 4
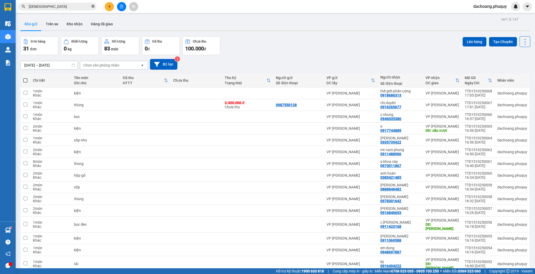
click at [94, 6] on icon "close-circle" at bounding box center [92, 6] width 3 height 3
click at [70, 8] on input "text" at bounding box center [60, 7] width 62 height 6
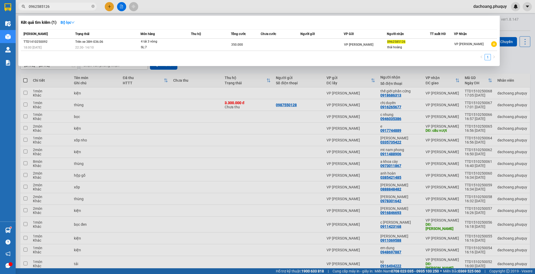
click at [108, 8] on div at bounding box center [267, 137] width 535 height 274
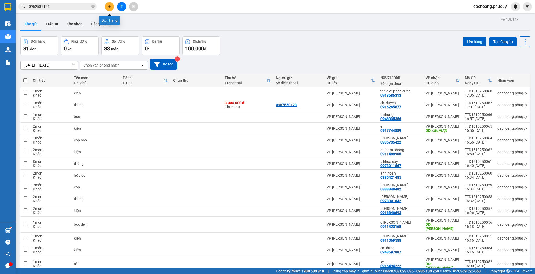
click at [108, 7] on icon "plus" at bounding box center [110, 7] width 4 height 4
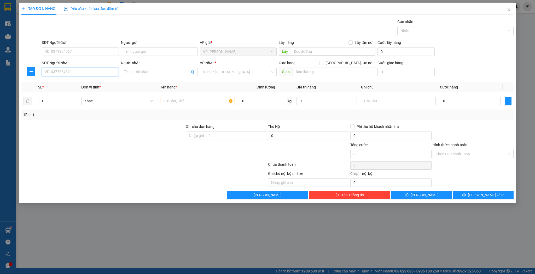
click at [87, 71] on input "SĐT Người Nhận" at bounding box center [80, 72] width 77 height 8
click at [86, 81] on div "0962585126 - thái hoàng" at bounding box center [80, 82] width 71 height 6
click at [74, 99] on icon "up" at bounding box center [74, 100] width 2 height 2
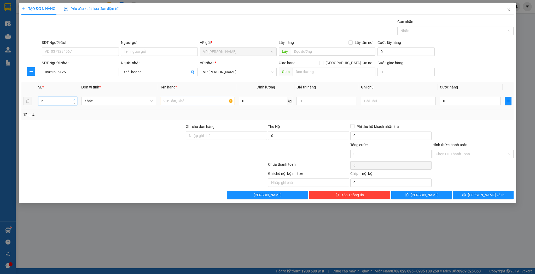
click at [74, 99] on icon "up" at bounding box center [74, 100] width 2 height 2
click at [74, 103] on icon "down" at bounding box center [74, 103] width 2 height 2
click at [171, 102] on input "text" at bounding box center [197, 101] width 75 height 8
click at [451, 101] on input "0" at bounding box center [470, 101] width 60 height 8
click at [448, 152] on input "Hình thức thanh toán" at bounding box center [471, 154] width 71 height 8
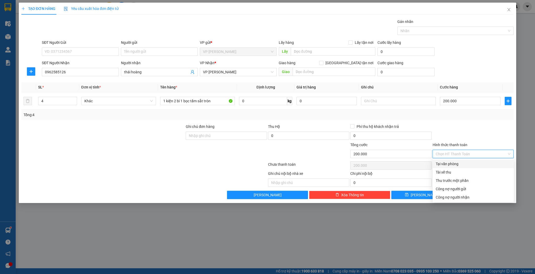
click at [444, 165] on div "Tại văn phòng" at bounding box center [473, 164] width 75 height 6
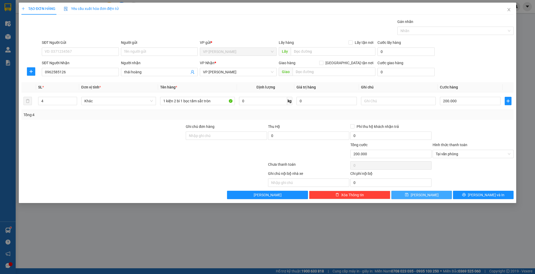
click at [431, 194] on button "[PERSON_NAME]" at bounding box center [422, 195] width 61 height 8
click at [509, 10] on icon "close" at bounding box center [509, 9] width 3 height 3
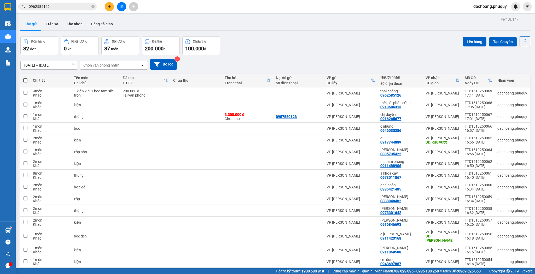
click at [80, 7] on input "0962585126" at bounding box center [60, 7] width 62 height 6
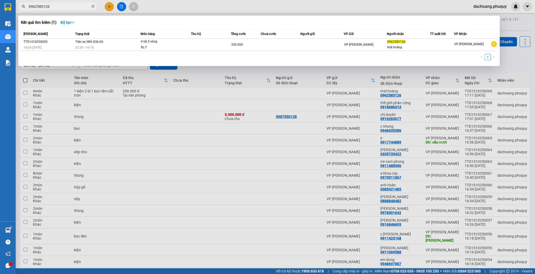
click at [350, 70] on div at bounding box center [267, 137] width 535 height 274
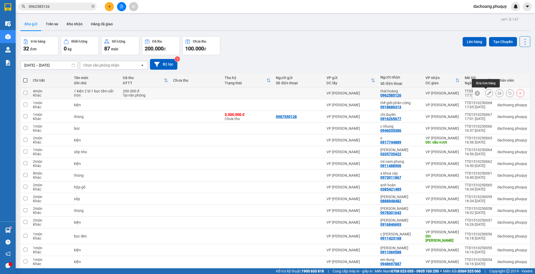
click at [488, 94] on button at bounding box center [489, 93] width 7 height 9
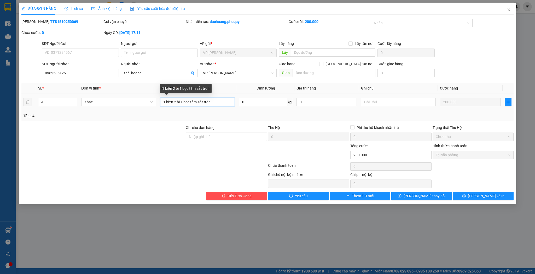
click at [173, 101] on input "1 kiện 2 bì 1 bọc tấm sắt tròn" at bounding box center [197, 102] width 75 height 8
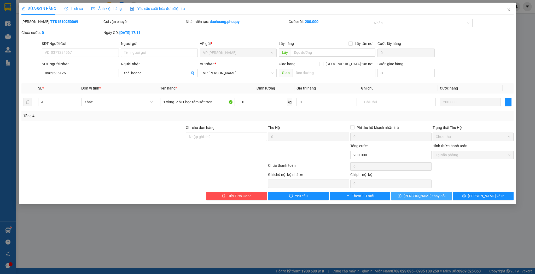
click at [428, 196] on span "[PERSON_NAME] thay đổi" at bounding box center [425, 196] width 42 height 6
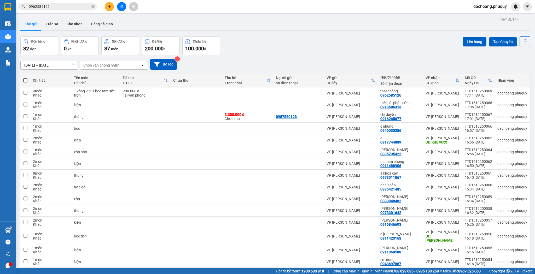
click at [70, 9] on input "0962585126" at bounding box center [60, 7] width 62 height 6
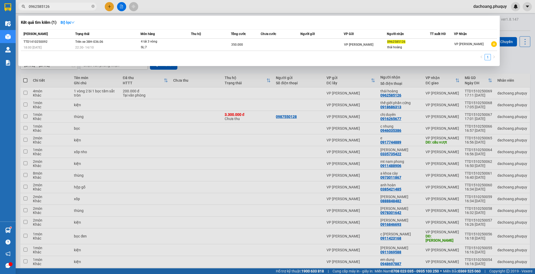
click at [188, 149] on div at bounding box center [267, 137] width 535 height 274
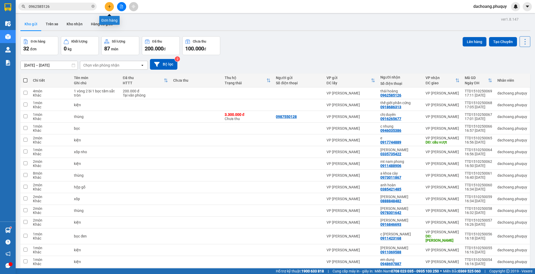
click at [112, 8] on button at bounding box center [109, 6] width 9 height 9
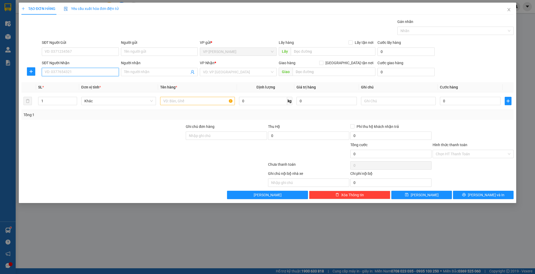
click at [96, 71] on input "SĐT Người Nhận" at bounding box center [80, 72] width 77 height 8
click at [60, 81] on div "0984052710 - hoa quả tuyết hùng" at bounding box center [80, 82] width 71 height 6
click at [74, 99] on icon "up" at bounding box center [74, 100] width 2 height 2
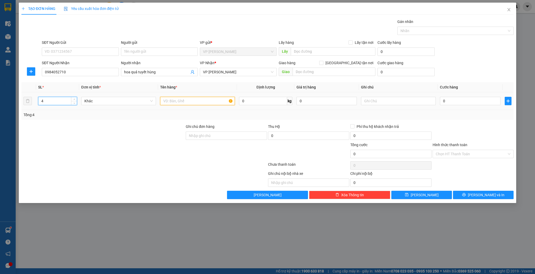
click at [162, 99] on input "text" at bounding box center [197, 101] width 75 height 8
click at [410, 195] on button "[PERSON_NAME]" at bounding box center [422, 195] width 61 height 8
click at [508, 11] on icon "close" at bounding box center [509, 10] width 4 height 4
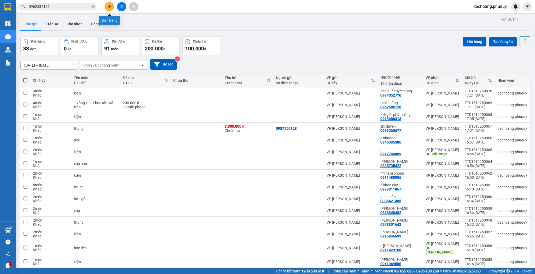
click at [112, 4] on button at bounding box center [109, 6] width 9 height 9
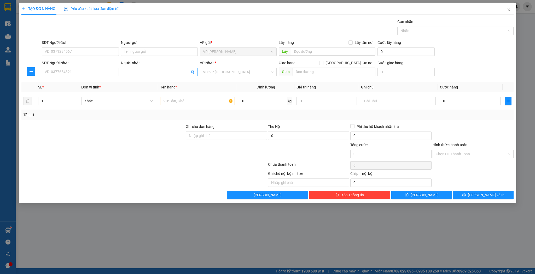
click at [141, 72] on input "Người nhận" at bounding box center [156, 72] width 65 height 6
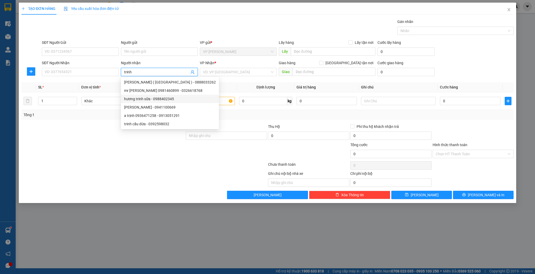
click at [141, 99] on div "hương trinh sữa - 0988402345" at bounding box center [170, 99] width 92 height 6
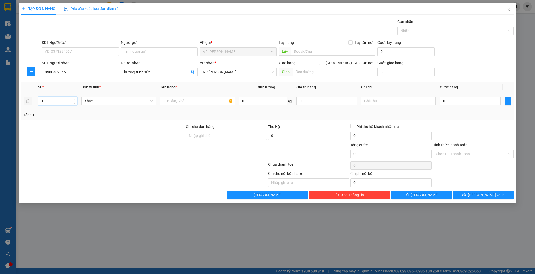
click at [68, 102] on input "1" at bounding box center [57, 101] width 38 height 8
click at [184, 99] on input "text" at bounding box center [197, 101] width 75 height 8
click at [409, 193] on icon "save" at bounding box center [407, 195] width 4 height 4
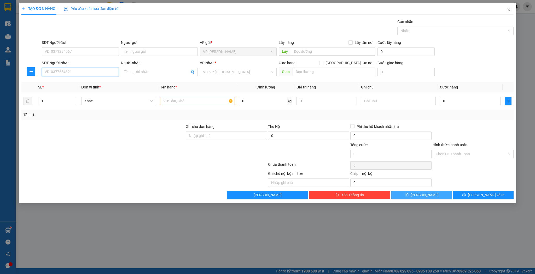
click at [86, 73] on input "SĐT Người Nhận" at bounding box center [80, 72] width 77 height 8
click at [44, 73] on input "2469" at bounding box center [80, 72] width 77 height 8
click at [131, 71] on input "Người nhận" at bounding box center [156, 72] width 65 height 6
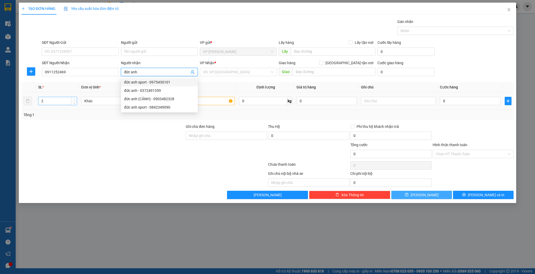
click at [74, 99] on icon "up" at bounding box center [74, 100] width 2 height 2
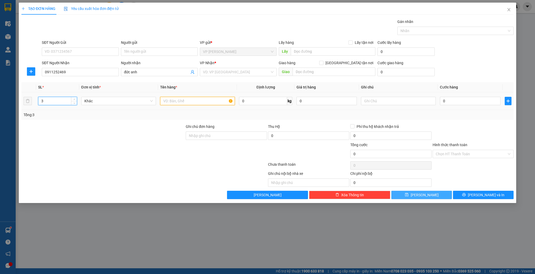
click at [170, 100] on input "text" at bounding box center [197, 101] width 75 height 8
click at [423, 194] on span "[PERSON_NAME]" at bounding box center [425, 195] width 28 height 6
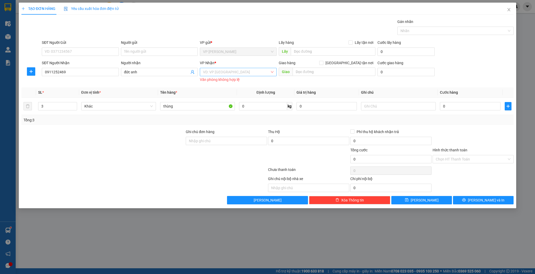
click at [224, 73] on input "search" at bounding box center [236, 72] width 67 height 8
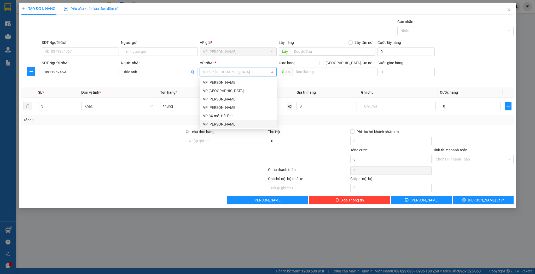
click at [216, 122] on div "VP [PERSON_NAME]" at bounding box center [238, 125] width 71 height 6
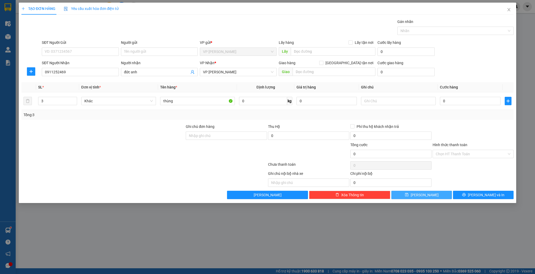
click at [416, 194] on button "[PERSON_NAME]" at bounding box center [422, 195] width 61 height 8
click at [510, 11] on icon "close" at bounding box center [509, 9] width 3 height 3
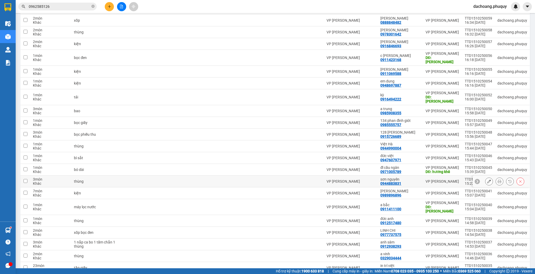
scroll to position [208, 0]
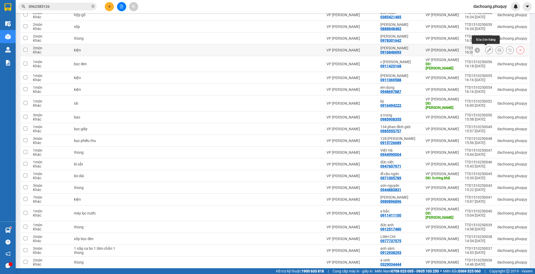
click at [488, 50] on icon at bounding box center [489, 50] width 4 height 4
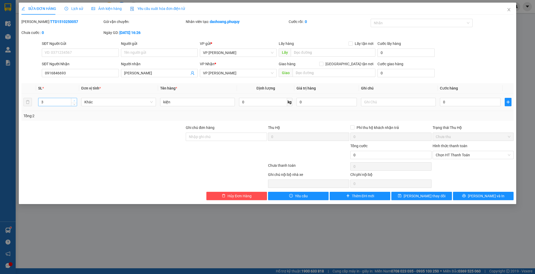
click at [74, 100] on icon "up" at bounding box center [74, 101] width 2 height 2
click at [408, 194] on button "[PERSON_NAME] thay đổi" at bounding box center [422, 196] width 61 height 8
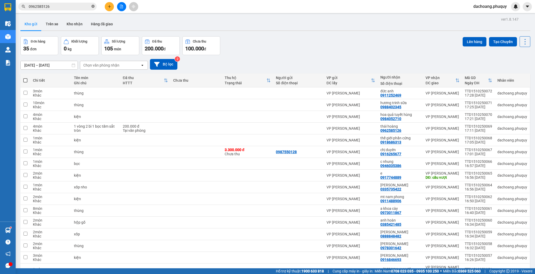
click at [94, 6] on icon "close-circle" at bounding box center [92, 6] width 3 height 3
click at [108, 6] on icon "plus" at bounding box center [109, 6] width 3 height 0
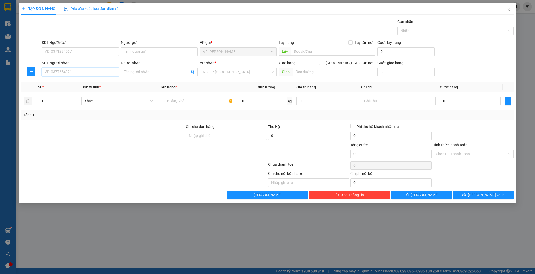
click at [101, 72] on input "SĐT Người Nhận" at bounding box center [80, 72] width 77 height 8
click at [88, 80] on div "0943320629 - [GEOGRAPHIC_DATA]" at bounding box center [80, 82] width 71 height 6
click at [174, 101] on input "text" at bounding box center [197, 101] width 75 height 8
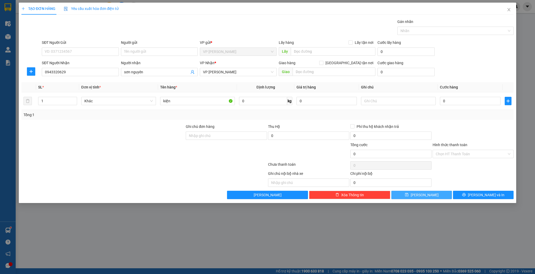
click at [407, 193] on button "[PERSON_NAME]" at bounding box center [422, 195] width 61 height 8
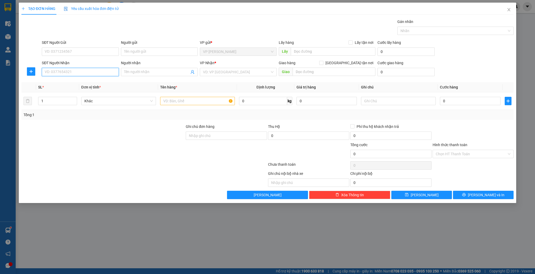
click at [95, 73] on input "SĐT Người Nhận" at bounding box center [80, 72] width 77 height 8
click at [78, 89] on div "0902279995 - a thuận" at bounding box center [80, 91] width 71 height 6
click at [177, 100] on input "text" at bounding box center [197, 101] width 75 height 8
click at [421, 194] on button "[PERSON_NAME]" at bounding box center [422, 195] width 61 height 8
click at [139, 70] on input "Người nhận" at bounding box center [156, 72] width 65 height 6
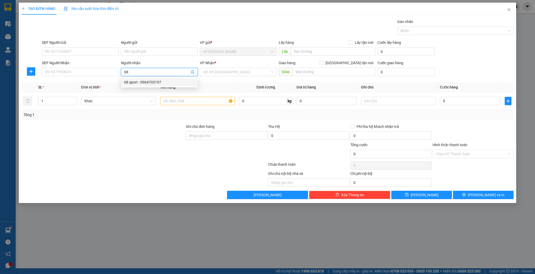
click at [149, 82] on div "68 sport - 0964703197" at bounding box center [159, 82] width 71 height 6
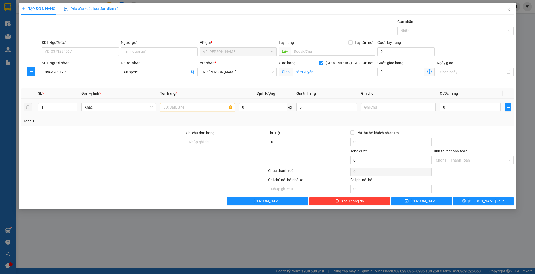
click at [169, 107] on input "text" at bounding box center [197, 107] width 75 height 8
click at [424, 202] on span "[PERSON_NAME]" at bounding box center [425, 202] width 28 height 6
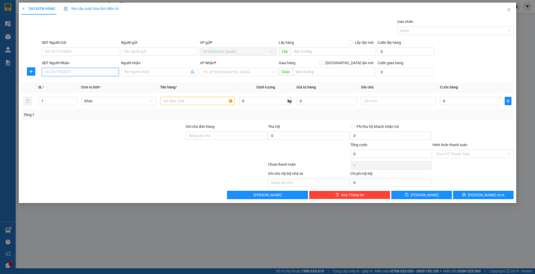
click at [99, 74] on input "SĐT Người Nhận" at bounding box center [80, 72] width 77 height 8
click at [94, 82] on div "0919170568 - [PERSON_NAME]" at bounding box center [80, 82] width 71 height 6
click at [165, 100] on input "text" at bounding box center [197, 101] width 75 height 8
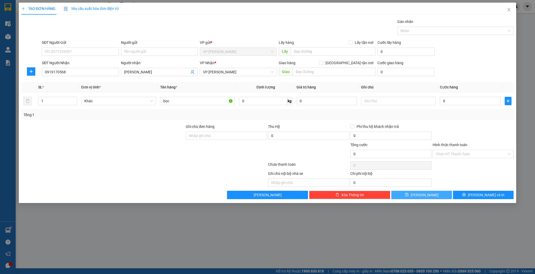
click at [424, 195] on span "[PERSON_NAME]" at bounding box center [425, 195] width 28 height 6
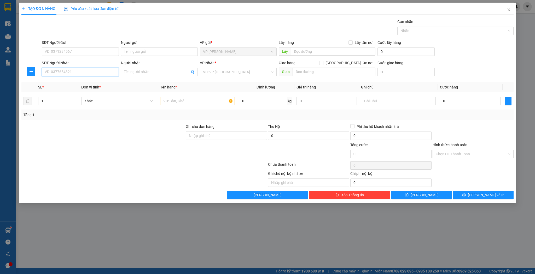
click at [70, 73] on input "SĐT Người Nhận" at bounding box center [80, 72] width 77 height 8
click at [64, 82] on div "0984252044 - thắm" at bounding box center [80, 82] width 71 height 6
click at [75, 99] on span "up" at bounding box center [74, 99] width 3 height 3
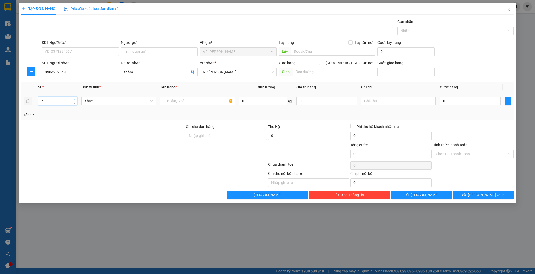
click at [75, 99] on span "up" at bounding box center [74, 99] width 3 height 3
click at [177, 101] on input "text" at bounding box center [197, 101] width 75 height 8
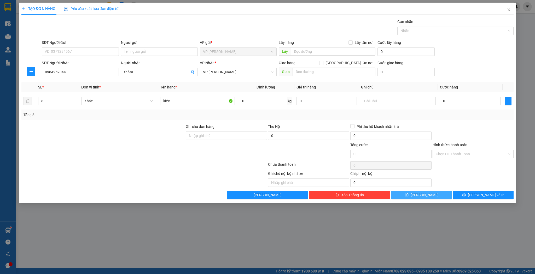
click at [420, 194] on button "[PERSON_NAME]" at bounding box center [422, 195] width 61 height 8
click at [508, 9] on icon "close" at bounding box center [509, 10] width 4 height 4
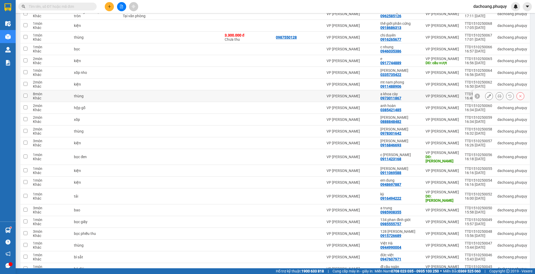
scroll to position [188, 0]
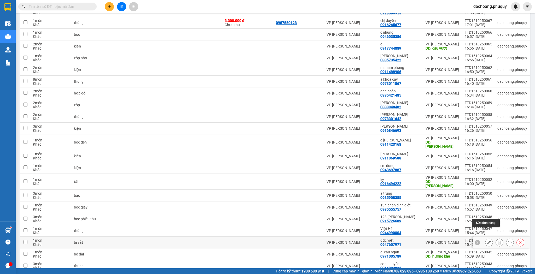
click at [487, 241] on icon at bounding box center [489, 243] width 4 height 4
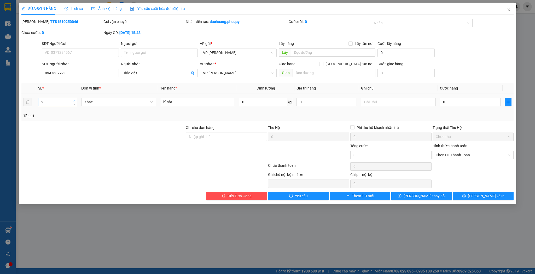
click at [74, 100] on icon "up" at bounding box center [74, 101] width 2 height 2
click at [182, 102] on input "bì sắt" at bounding box center [197, 102] width 75 height 8
click at [415, 195] on span "[PERSON_NAME] thay đổi" at bounding box center [425, 196] width 42 height 6
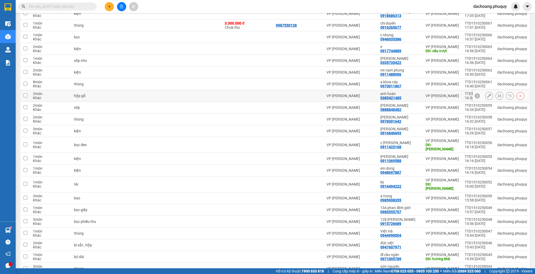
scroll to position [188, 0]
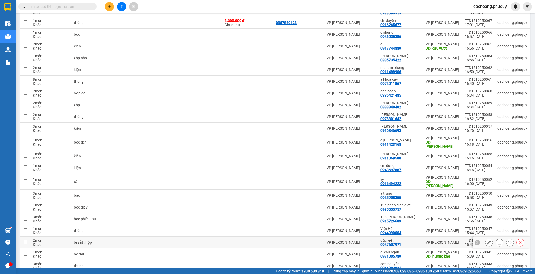
click at [487, 241] on icon at bounding box center [489, 243] width 4 height 4
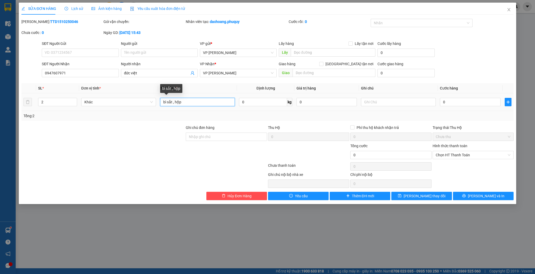
click at [161, 102] on input "bì sắt , hộp" at bounding box center [197, 102] width 75 height 8
click at [178, 102] on input "1 bì sắt , hộp" at bounding box center [197, 102] width 75 height 8
click at [436, 198] on button "[PERSON_NAME] thay đổi" at bounding box center [422, 196] width 61 height 8
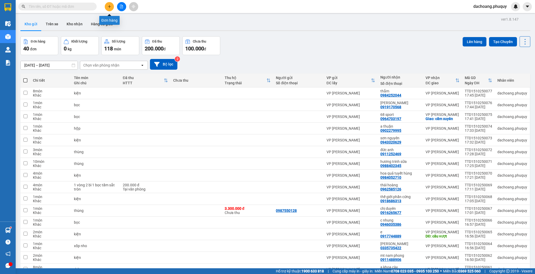
click at [110, 6] on icon "plus" at bounding box center [109, 6] width 3 height 0
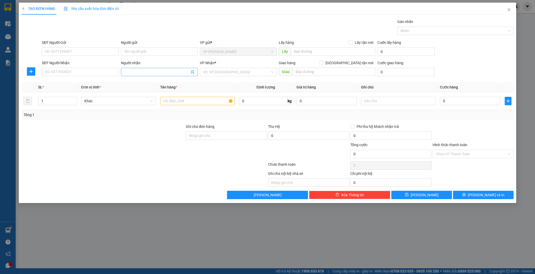
click at [142, 72] on input "Người nhận" at bounding box center [156, 72] width 65 height 6
click at [150, 82] on div "duẫn tuyên - 0382999687" at bounding box center [159, 82] width 71 height 6
click at [74, 100] on icon "up" at bounding box center [74, 100] width 2 height 2
click at [167, 100] on input "text" at bounding box center [197, 101] width 75 height 8
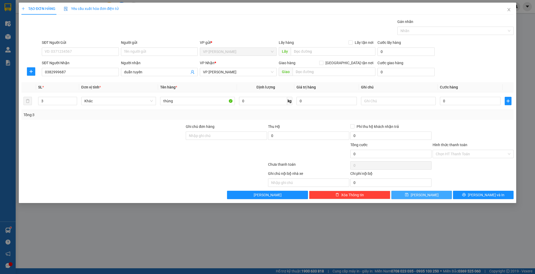
click at [408, 191] on button "[PERSON_NAME]" at bounding box center [422, 195] width 61 height 8
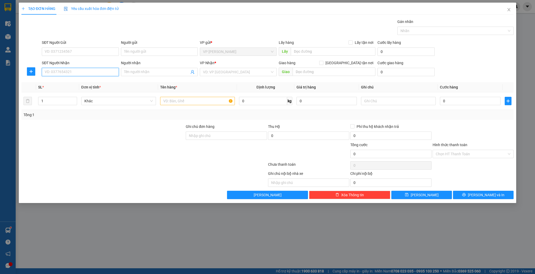
click at [47, 69] on input "SĐT Người Nhận" at bounding box center [80, 72] width 77 height 8
click at [67, 83] on div "0989353900 - [GEOGRAPHIC_DATA]" at bounding box center [80, 82] width 71 height 6
type input "0989353900"
click at [73, 100] on icon "up" at bounding box center [74, 100] width 2 height 2
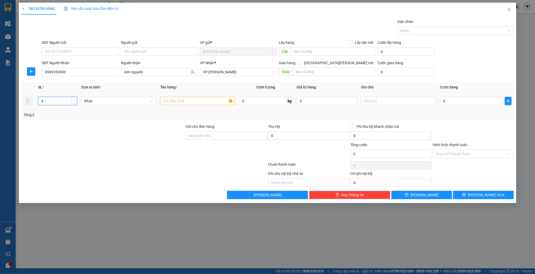
click at [73, 100] on icon "up" at bounding box center [74, 100] width 2 height 2
type input "6"
click at [73, 100] on icon "up" at bounding box center [74, 100] width 2 height 2
click at [168, 103] on input "text" at bounding box center [197, 101] width 75 height 8
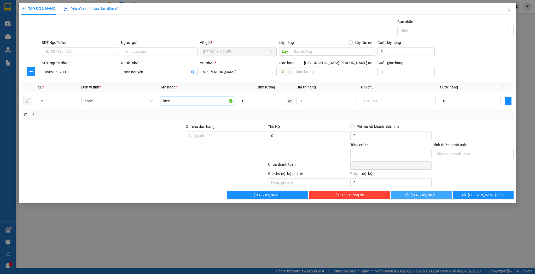
type input "kiện"
click at [409, 197] on span "save" at bounding box center [407, 195] width 4 height 4
type input "1"
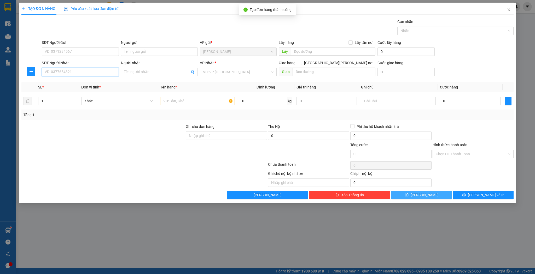
click at [65, 73] on input "SĐT Người Nhận" at bounding box center [80, 72] width 77 height 8
click at [62, 80] on div "0911069588 - [PERSON_NAME]" at bounding box center [80, 82] width 71 height 6
type input "0911069588"
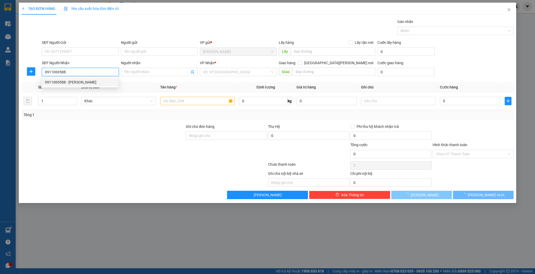
type input "[PERSON_NAME]"
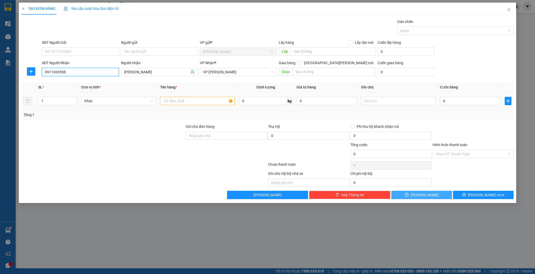
type input "0911069588"
click at [164, 98] on input "text" at bounding box center [197, 101] width 75 height 8
type input "kiện"
click at [403, 193] on button "[PERSON_NAME]" at bounding box center [422, 195] width 61 height 8
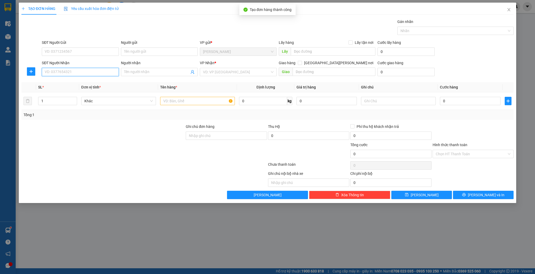
click at [62, 70] on input "SĐT Người Nhận" at bounding box center [80, 72] width 77 height 8
click at [63, 82] on div "0847884568 - vũ hợp" at bounding box center [80, 82] width 71 height 6
type input "0847884568"
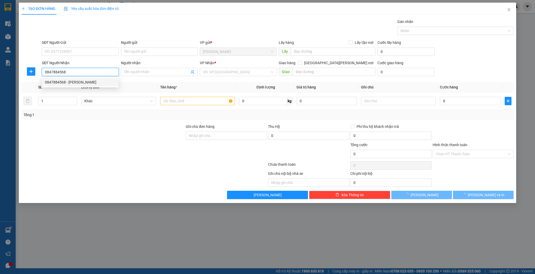
type input "vũ hợp"
checkbox input "true"
type input "cẩm xuyên"
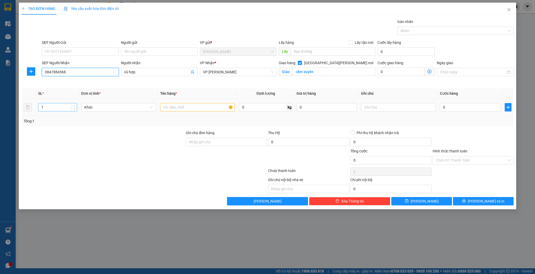
type input "0847884568"
type input "2"
click at [73, 105] on span "up" at bounding box center [74, 106] width 3 height 3
click at [169, 107] on input "text" at bounding box center [197, 107] width 75 height 8
type input "kiện"
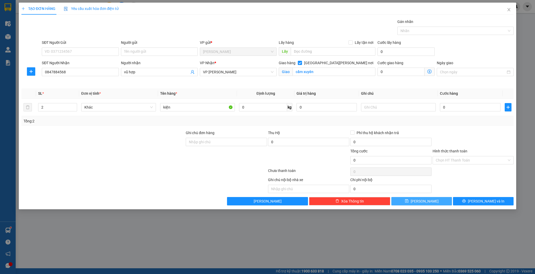
click at [407, 199] on button "[PERSON_NAME]" at bounding box center [422, 201] width 61 height 8
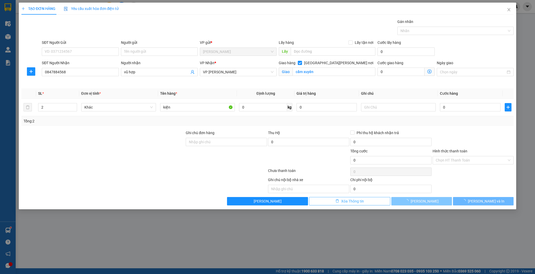
checkbox input "false"
type input "1"
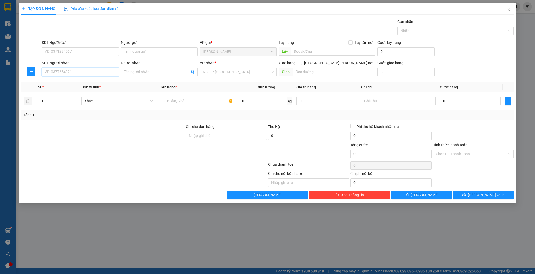
click at [48, 73] on input "SĐT Người Nhận" at bounding box center [80, 72] width 77 height 8
click at [51, 82] on div "0915815588 - việt phương" at bounding box center [80, 82] width 71 height 6
type input "0915815588"
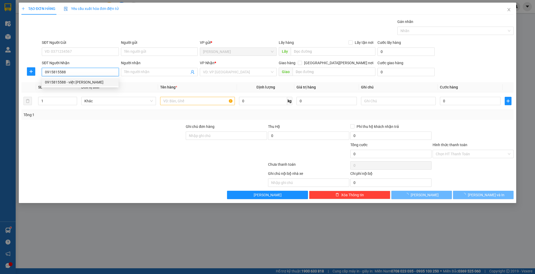
type input "việt phương"
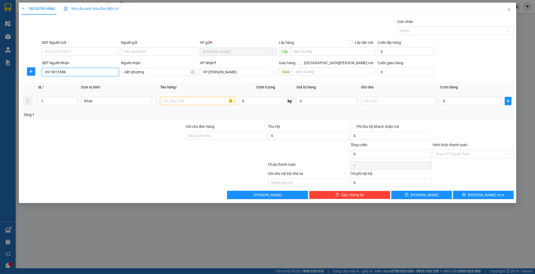
type input "0915815588"
click at [164, 101] on input "text" at bounding box center [197, 101] width 75 height 8
type input "thùng"
click at [409, 194] on button "[PERSON_NAME]" at bounding box center [422, 195] width 61 height 8
click at [95, 72] on input "SĐT Người Nhận" at bounding box center [80, 72] width 77 height 8
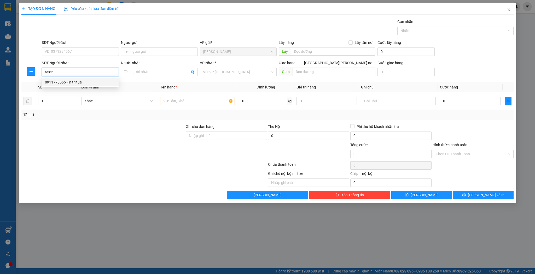
click at [43, 73] on input "6565" at bounding box center [80, 72] width 77 height 8
type input "0914806565"
click at [133, 71] on input "Người nhận" at bounding box center [156, 72] width 65 height 6
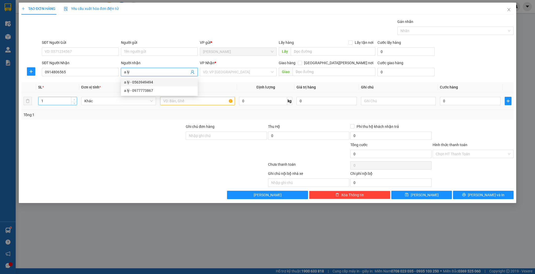
type input "a lý"
click at [73, 100] on icon "up" at bounding box center [74, 100] width 2 height 2
type input "3"
click at [73, 100] on icon "up" at bounding box center [74, 100] width 2 height 2
click at [177, 99] on input "text" at bounding box center [197, 101] width 75 height 8
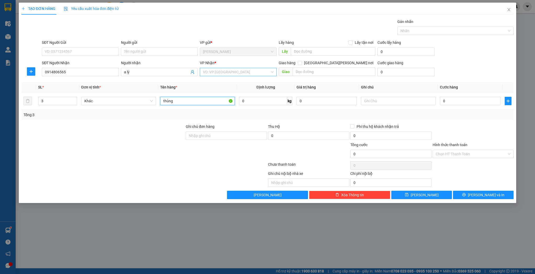
type input "thùng"
click at [210, 70] on input "search" at bounding box center [236, 72] width 67 height 8
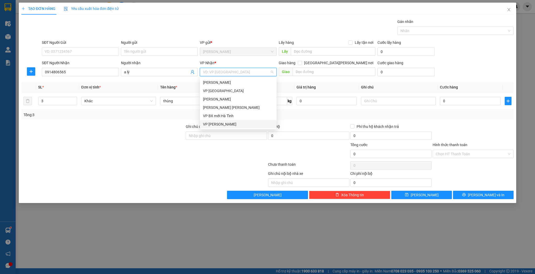
click at [213, 124] on div "VP [PERSON_NAME]" at bounding box center [238, 125] width 71 height 6
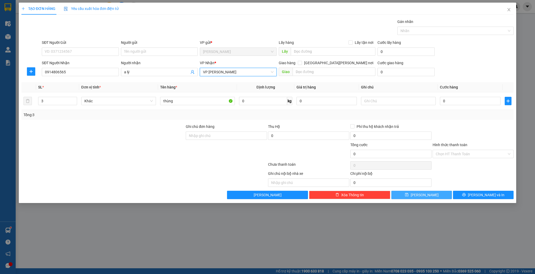
click at [409, 197] on icon "save" at bounding box center [407, 195] width 4 height 4
type input "1"
click at [95, 70] on input "SĐT Người Nhận" at bounding box center [80, 72] width 77 height 8
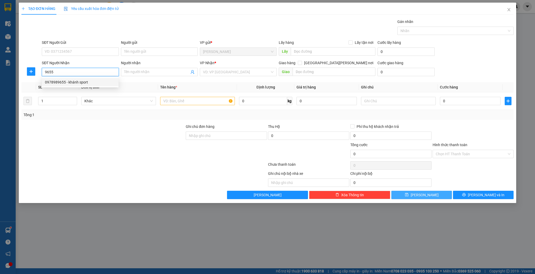
click at [71, 84] on div "0978989655 - khánh sport" at bounding box center [80, 82] width 71 height 6
type input "0978989655"
type input "khánh sport"
type input "0978989655"
click at [192, 106] on td at bounding box center [197, 102] width 79 height 18
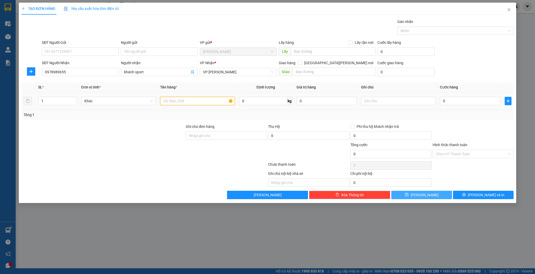
click at [191, 102] on input "text" at bounding box center [197, 101] width 75 height 8
type input "b"
type input "tải"
click at [468, 99] on input "0" at bounding box center [470, 101] width 60 height 8
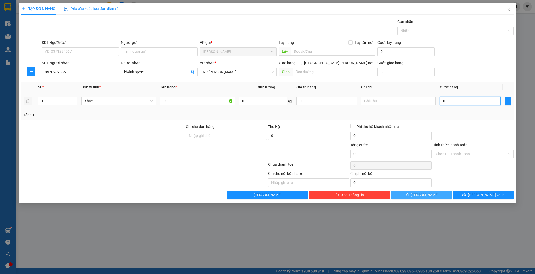
type input "5"
type input "50"
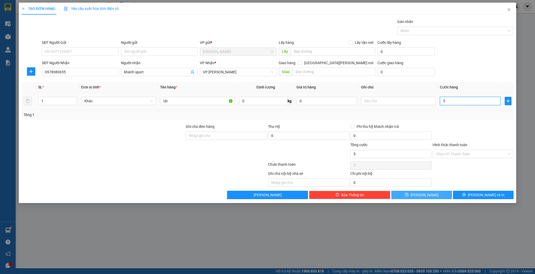
type input "50"
type input "50.000"
click at [428, 195] on button "[PERSON_NAME]" at bounding box center [422, 195] width 61 height 8
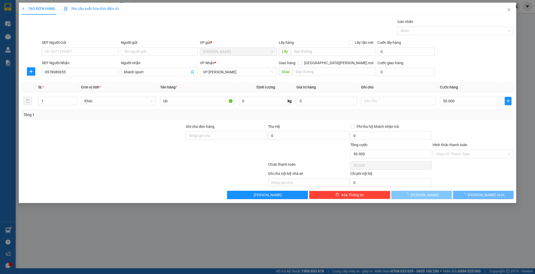
type input "0"
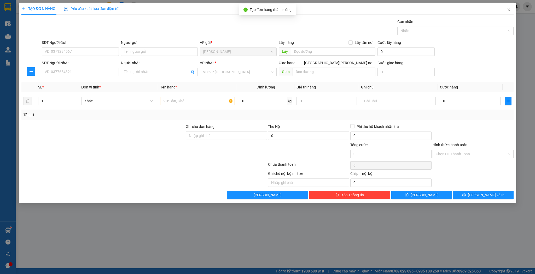
click at [87, 76] on div "SĐT Người Nhận VD: 0377654321" at bounding box center [80, 69] width 77 height 18
click at [62, 76] on div "SĐT Người Nhận VD: 0377654321" at bounding box center [80, 69] width 77 height 18
click at [64, 74] on input "SĐT Người Nhận" at bounding box center [80, 72] width 77 height 8
type input "9"
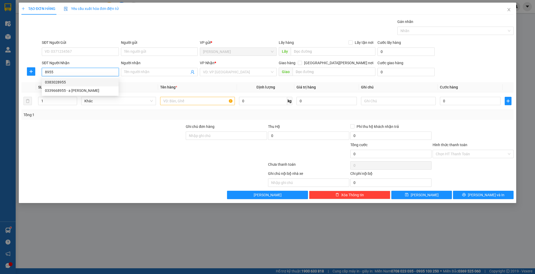
click at [62, 74] on input "8955" at bounding box center [80, 72] width 77 height 8
click at [80, 84] on div "0977969855 - ANH MẠNH" at bounding box center [80, 82] width 71 height 6
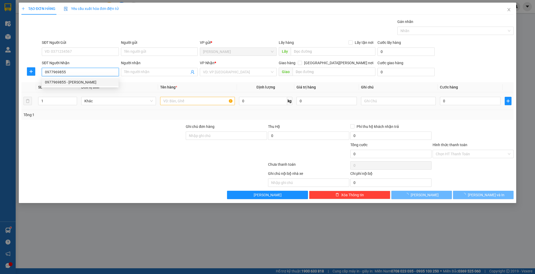
type input "0977969855"
type input "ANH MẠNH"
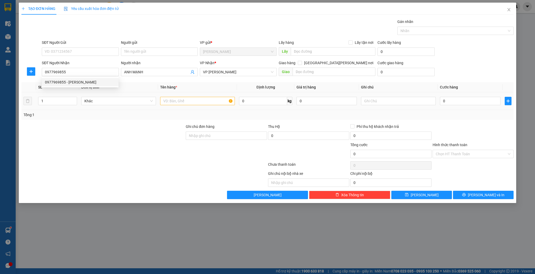
click at [183, 108] on td at bounding box center [197, 102] width 79 height 18
click at [183, 102] on input "text" at bounding box center [197, 101] width 75 height 8
type input "bọc"
click at [478, 100] on input "0" at bounding box center [470, 101] width 60 height 8
type input "3"
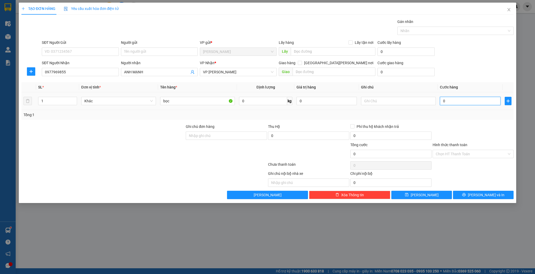
type input "3"
type input "30"
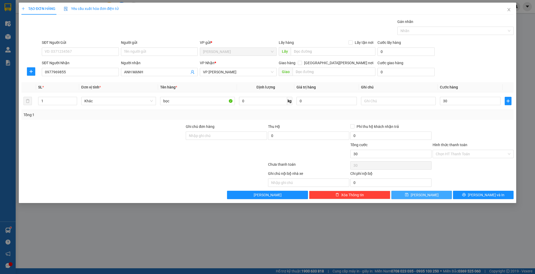
type input "30.000"
click at [410, 198] on button "[PERSON_NAME]" at bounding box center [422, 195] width 61 height 8
type input "0"
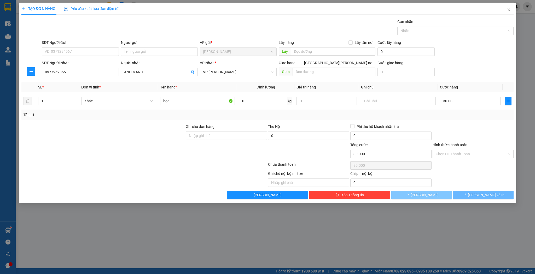
type input "0"
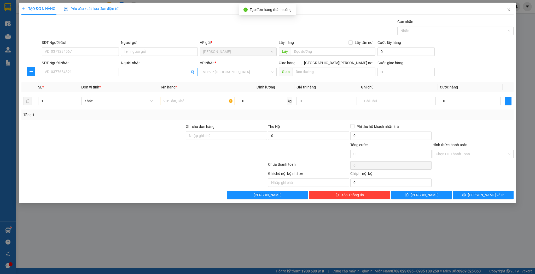
click at [137, 74] on input "Người nhận" at bounding box center [156, 72] width 65 height 6
type input "xuân bằng"
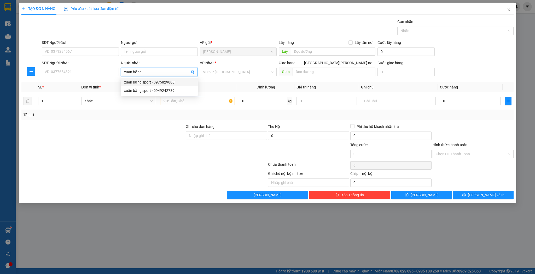
click at [154, 84] on div "xuân bằng sport - 0975829888" at bounding box center [159, 82] width 71 height 6
type input "0975829888"
type input "xuân bằng sport"
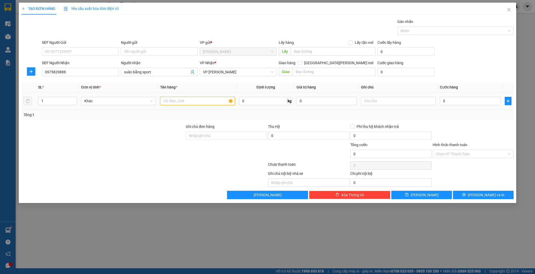
click at [200, 102] on input "text" at bounding box center [197, 101] width 75 height 8
type input "thùng"
click at [430, 190] on div "Transit Pickup Surcharge Ids Transit Deliver Surcharge Ids Transit Deliver Surc…" at bounding box center [267, 109] width 493 height 181
click at [420, 193] on button "[PERSON_NAME]" at bounding box center [422, 195] width 61 height 8
click at [97, 70] on input "SĐT Người Nhận" at bounding box center [80, 72] width 77 height 8
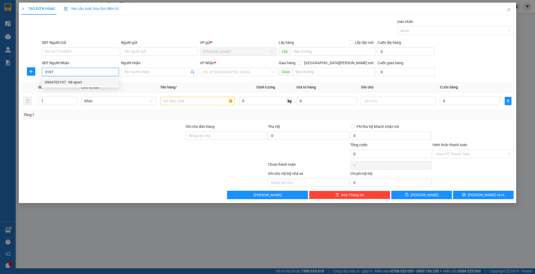
click at [74, 84] on div "0964703197 - 68 sport" at bounding box center [80, 82] width 71 height 6
type input "0964703197"
type input "68 sport"
checkbox input "true"
type input "cẩm xuyên"
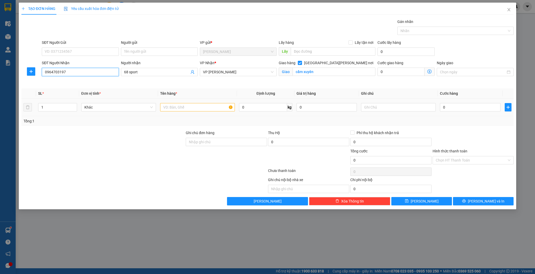
type input "0964703197"
click at [179, 111] on div at bounding box center [197, 107] width 75 height 10
click at [182, 107] on input "text" at bounding box center [197, 107] width 75 height 8
type input "bọc đen"
click at [435, 199] on button "[PERSON_NAME]" at bounding box center [422, 201] width 61 height 8
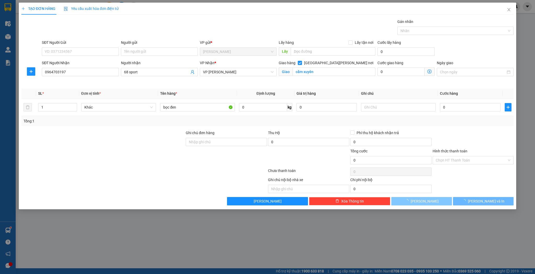
checkbox input "false"
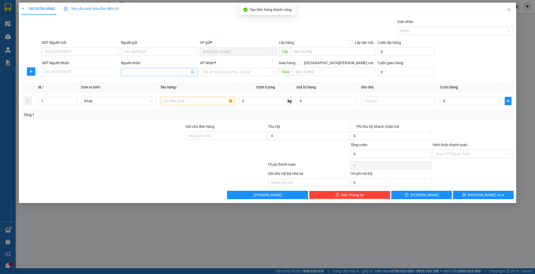
click at [140, 73] on input "Người nhận" at bounding box center [156, 72] width 65 height 6
type input "[PERSON_NAME]"
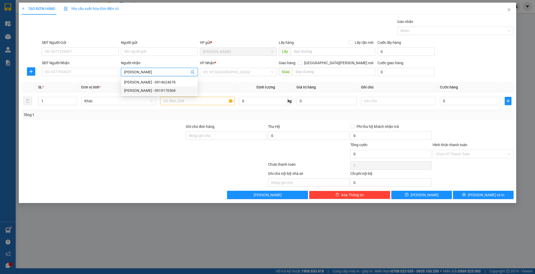
click at [167, 92] on div "nguyễn luân - 0919170568" at bounding box center [159, 91] width 71 height 6
type input "0919170568"
type input "[PERSON_NAME]"
click at [191, 102] on input "text" at bounding box center [197, 101] width 75 height 8
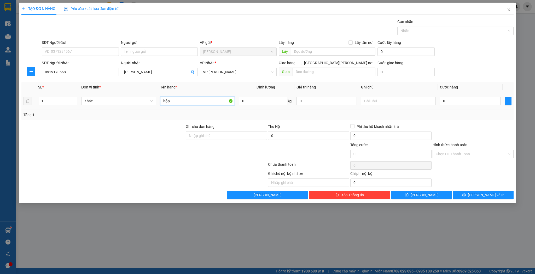
type input "hộp"
click at [457, 106] on div "0" at bounding box center [470, 101] width 60 height 10
click at [458, 104] on input "0" at bounding box center [470, 101] width 60 height 8
type input "3"
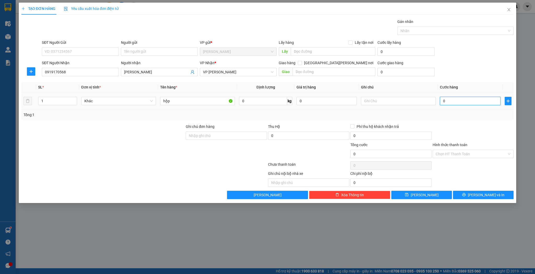
type input "3"
type input "30"
type input "30.000"
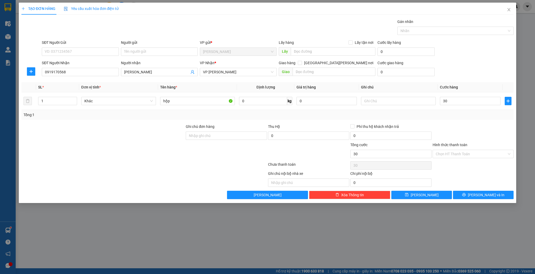
type input "30.000"
click at [435, 188] on div "Transit Pickup Surcharge Ids Transit Deliver Surcharge Ids Transit Deliver Surc…" at bounding box center [267, 109] width 493 height 181
click at [435, 190] on div "Transit Pickup Surcharge Ids Transit Deliver Surcharge Ids Transit Deliver Surc…" at bounding box center [267, 109] width 493 height 181
click at [433, 192] on button "[PERSON_NAME]" at bounding box center [422, 195] width 61 height 8
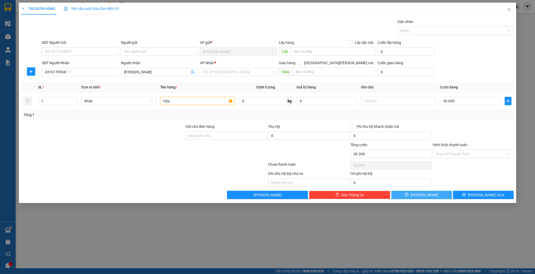
type input "0"
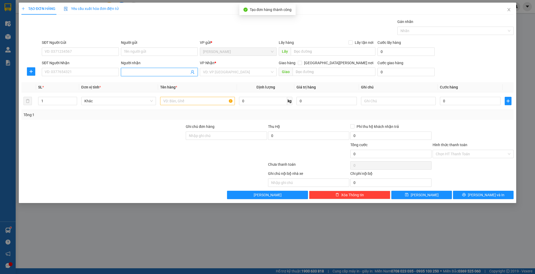
click at [141, 69] on input "Người nhận" at bounding box center [156, 72] width 65 height 6
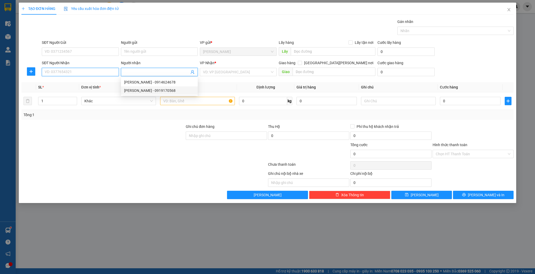
click at [68, 71] on input "SĐT Người Nhận" at bounding box center [80, 72] width 77 height 8
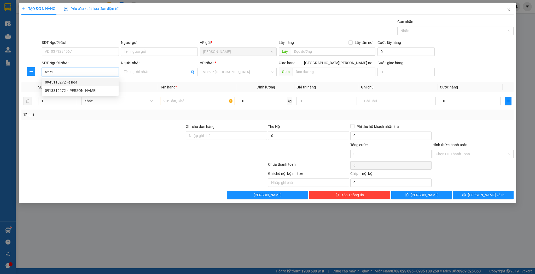
click at [74, 83] on div "0945116272 - e ngà" at bounding box center [80, 82] width 71 height 6
type input "0945116272"
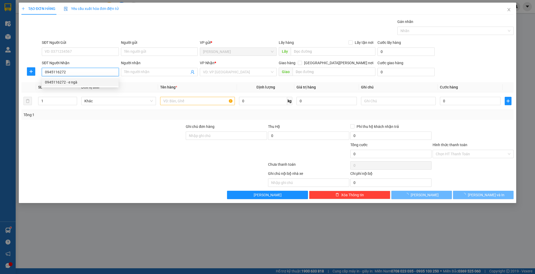
type input "e ngà"
type input "nghèn"
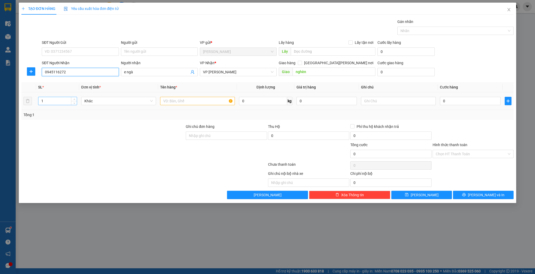
type input "0945116272"
click at [59, 102] on input "1" at bounding box center [57, 101] width 38 height 8
type input "4"
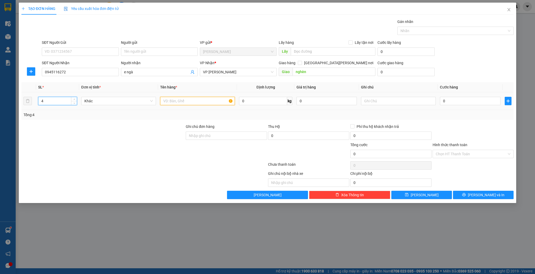
click at [177, 100] on input "text" at bounding box center [197, 101] width 75 height 8
type input "kiện"
click at [466, 109] on td "0" at bounding box center [470, 102] width 65 height 18
click at [468, 104] on input "0" at bounding box center [470, 101] width 60 height 8
type input "1"
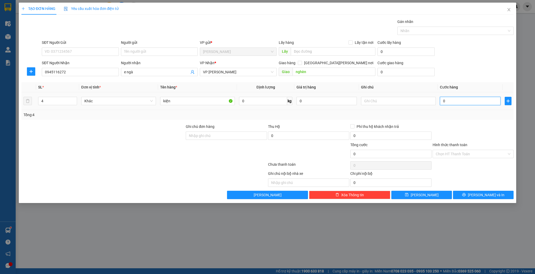
type input "1"
type input "12"
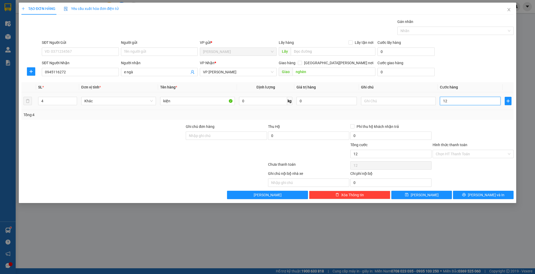
type input "120"
type input "120.000"
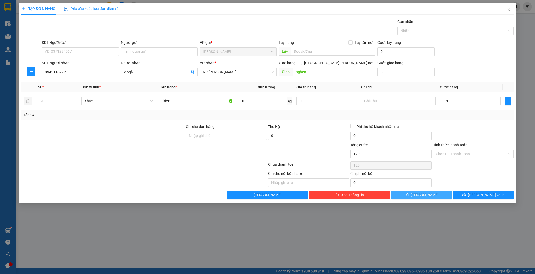
type input "120.000"
click at [409, 199] on button "[PERSON_NAME]" at bounding box center [422, 195] width 61 height 8
type input "1"
type input "0"
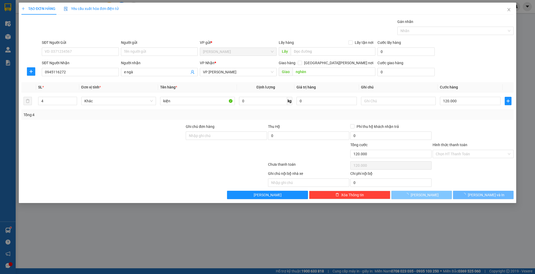
type input "0"
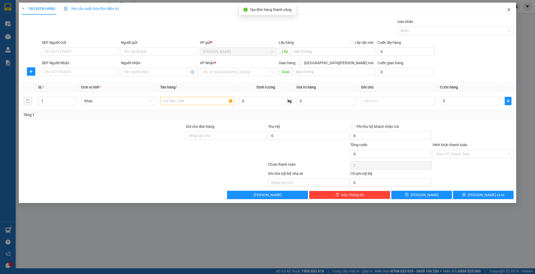
click at [515, 14] on span "Close" at bounding box center [509, 10] width 15 height 15
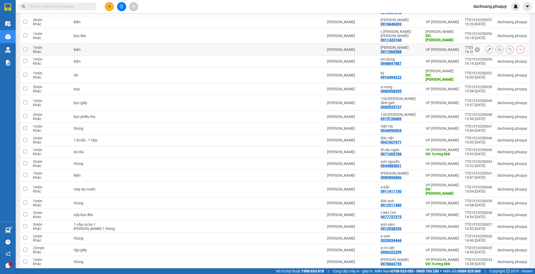
scroll to position [323, 0]
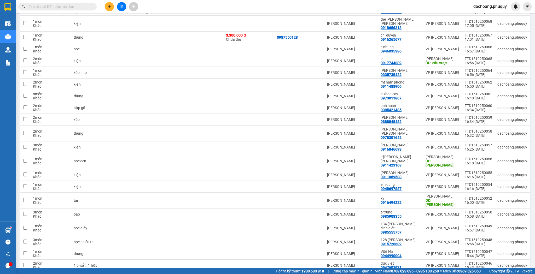
click at [111, 8] on button at bounding box center [109, 6] width 9 height 9
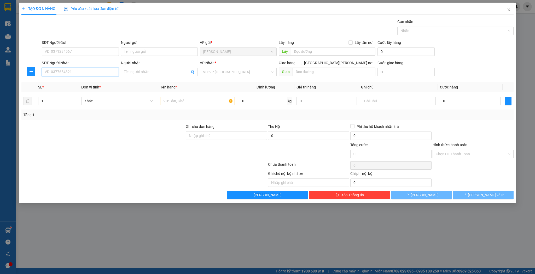
click at [88, 72] on input "SĐT Người Nhận" at bounding box center [80, 72] width 77 height 8
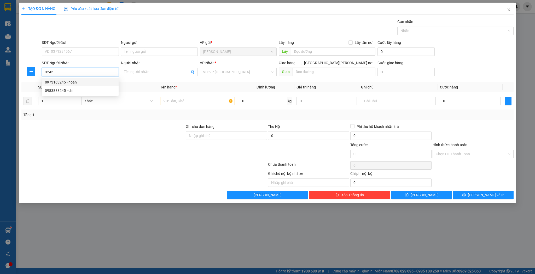
click at [44, 71] on input "3245" at bounding box center [80, 72] width 77 height 8
type input "0977443245"
click at [139, 72] on input "Người nhận" at bounding box center [156, 72] width 65 height 6
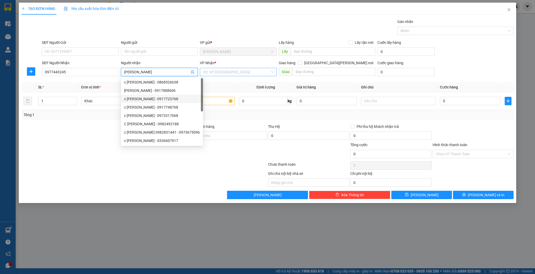
type input "c giang"
click at [255, 76] on div "VP Nhận * VD: VP Sài Gòn" at bounding box center [238, 69] width 77 height 18
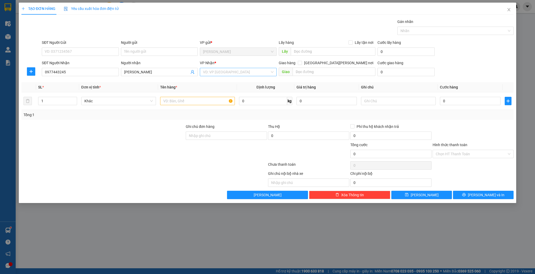
click at [253, 73] on input "search" at bounding box center [236, 72] width 67 height 8
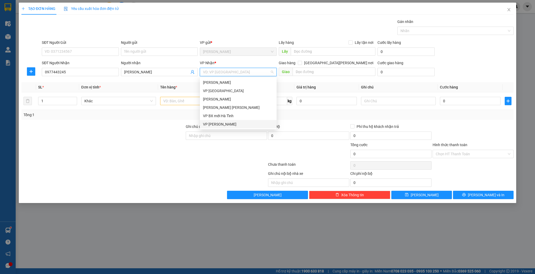
click at [230, 128] on div "VP [PERSON_NAME]" at bounding box center [238, 124] width 77 height 8
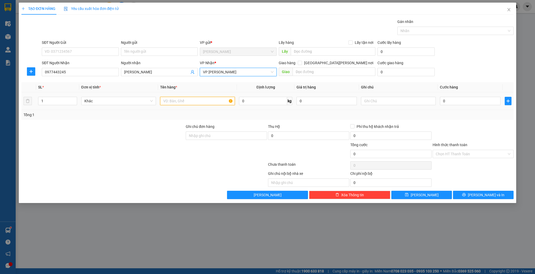
click at [180, 101] on input "text" at bounding box center [197, 101] width 75 height 8
click at [48, 99] on input "1" at bounding box center [57, 101] width 38 height 8
type input "2"
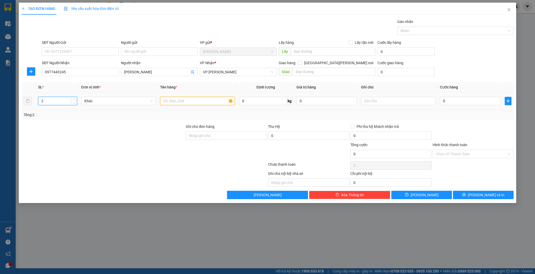
click at [218, 100] on input "text" at bounding box center [197, 101] width 75 height 8
type input "kiện"
click at [469, 104] on input "0" at bounding box center [470, 101] width 60 height 8
type input "6"
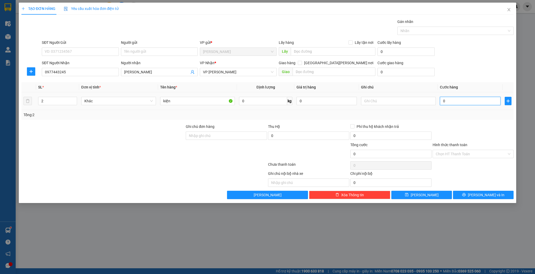
type input "6"
type input "60"
type input "60.000"
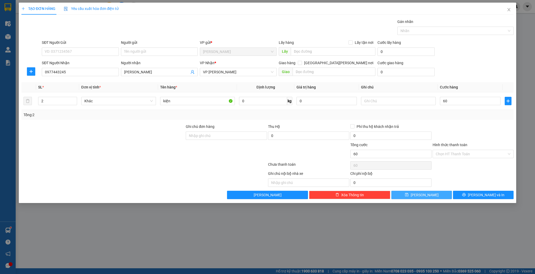
type input "60.000"
click at [425, 193] on span "[PERSON_NAME]" at bounding box center [425, 195] width 28 height 6
type input "1"
type input "0"
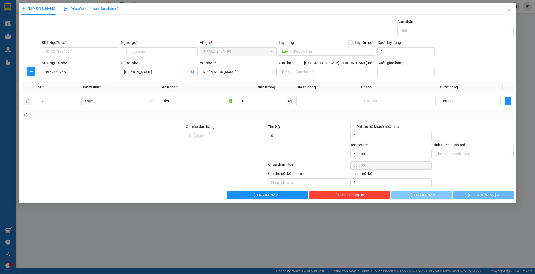
type input "0"
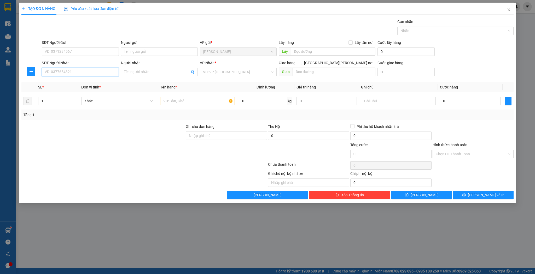
click at [80, 71] on input "SĐT Người Nhận" at bounding box center [80, 72] width 77 height 8
click at [71, 82] on div "0912732074" at bounding box center [80, 82] width 71 height 6
type input "0912732074"
click at [132, 72] on input "Người nhận" at bounding box center [156, 72] width 65 height 6
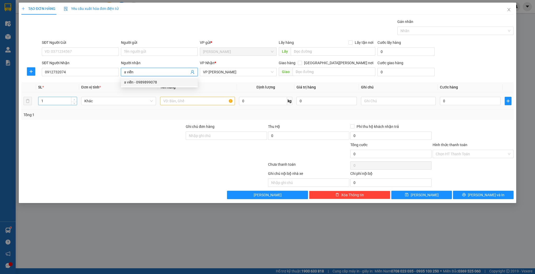
type input "a viễn"
click at [74, 100] on icon "up" at bounding box center [74, 100] width 2 height 2
type input "3"
click at [74, 100] on icon "up" at bounding box center [74, 100] width 2 height 2
click at [176, 99] on input "text" at bounding box center [197, 101] width 75 height 8
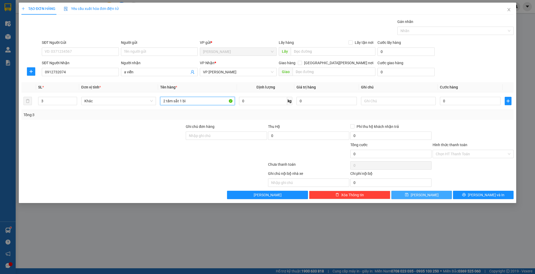
type input "2 tấm sắt 1 bì"
click at [404, 193] on button "[PERSON_NAME]" at bounding box center [422, 195] width 61 height 8
type input "1"
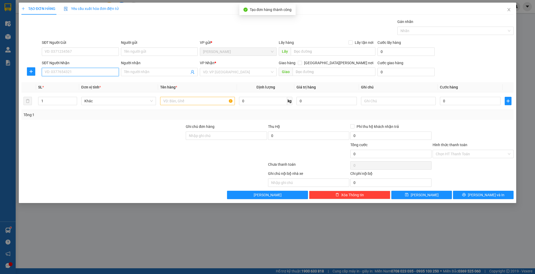
click at [92, 73] on input "SĐT Người Nhận" at bounding box center [80, 72] width 77 height 8
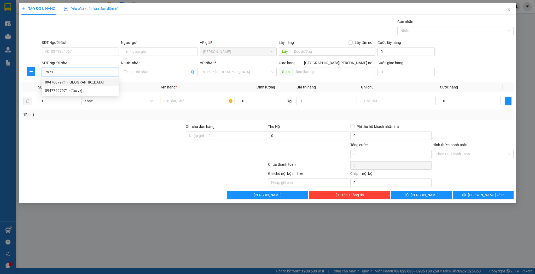
click at [85, 82] on div "0947607971 - [GEOGRAPHIC_DATA]" at bounding box center [80, 82] width 71 height 6
type input "0947607971"
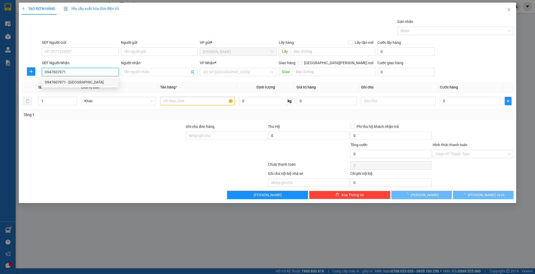
type input "đức việt"
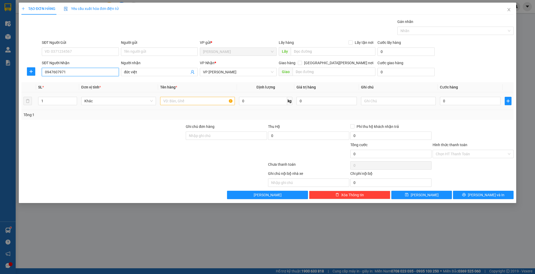
type input "0947607971"
click at [164, 100] on input "text" at bounding box center [197, 101] width 75 height 8
type input "hộp"
click at [426, 193] on span "[PERSON_NAME]" at bounding box center [425, 195] width 28 height 6
click at [82, 72] on input "SĐT Người Nhận" at bounding box center [80, 72] width 77 height 8
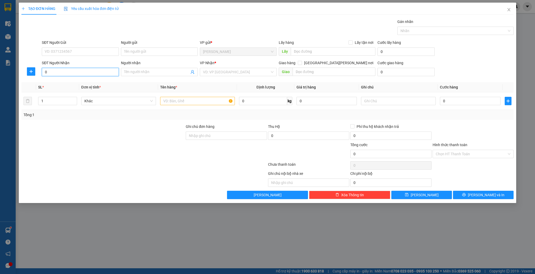
type input "06"
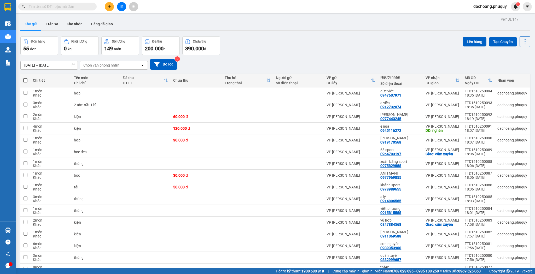
click at [110, 8] on icon "plus" at bounding box center [110, 7] width 4 height 4
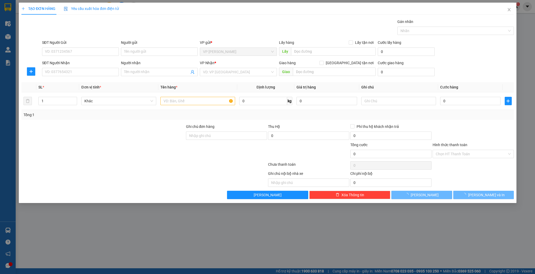
click at [62, 78] on div "SĐT Người Nhận VD: 0377654321" at bounding box center [80, 69] width 79 height 18
click at [65, 75] on input "SĐT Người Nhận" at bounding box center [80, 72] width 77 height 8
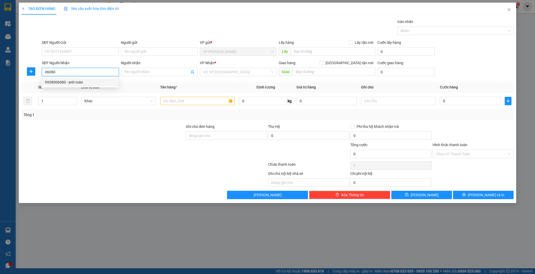
click at [71, 81] on div "0938006080 - anh toàn" at bounding box center [80, 82] width 71 height 6
type input "0938006080"
type input "anh toàn"
type input "0938006080"
click at [174, 100] on input "text" at bounding box center [197, 101] width 75 height 8
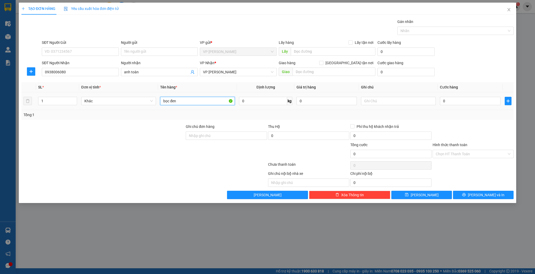
type input "bọc đen"
click at [472, 96] on div "0" at bounding box center [470, 101] width 60 height 10
click at [472, 98] on input "0" at bounding box center [470, 101] width 60 height 8
type input "3"
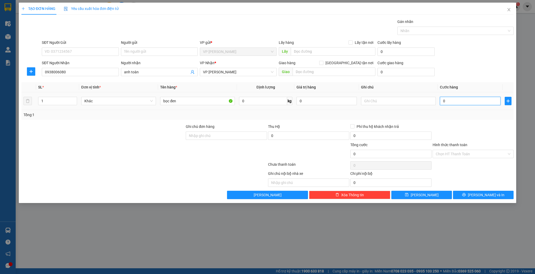
type input "3"
type input "30"
type input "30.000"
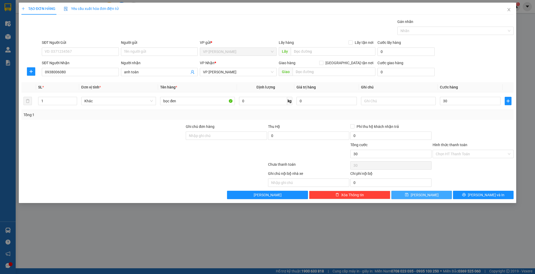
type input "30.000"
drag, startPoint x: 436, startPoint y: 197, endPoint x: 431, endPoint y: 195, distance: 4.8
click at [436, 197] on button "[PERSON_NAME]" at bounding box center [422, 195] width 61 height 8
type input "0"
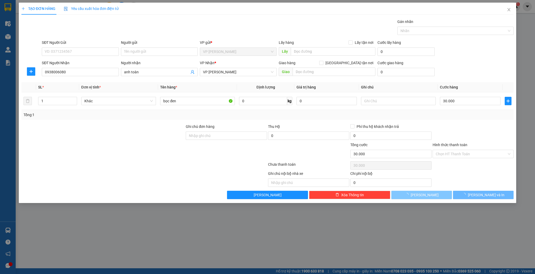
type input "0"
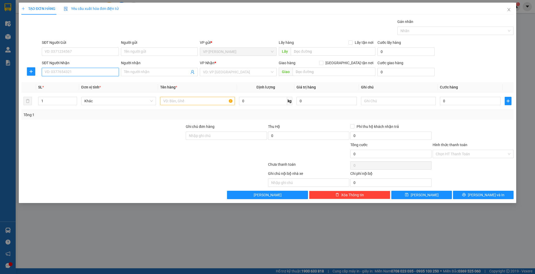
click at [81, 69] on input "SĐT Người Nhận" at bounding box center [80, 72] width 77 height 8
type input "0823541268"
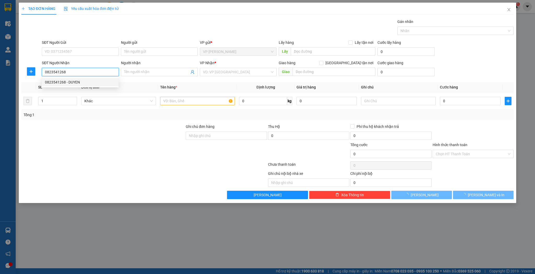
type input "DUYEN"
type input "CAM VINH CAM XUYEN"
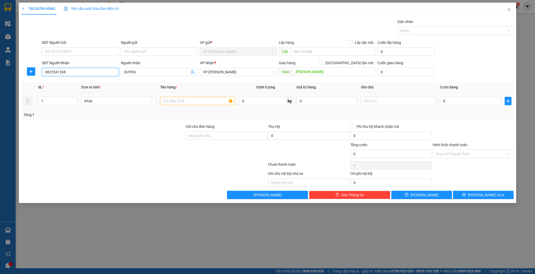
type input "0823541268"
click at [183, 101] on input "text" at bounding box center [197, 101] width 75 height 8
type input "lon"
click at [409, 194] on icon "save" at bounding box center [407, 195] width 4 height 4
click at [512, 16] on span "Close" at bounding box center [509, 10] width 15 height 15
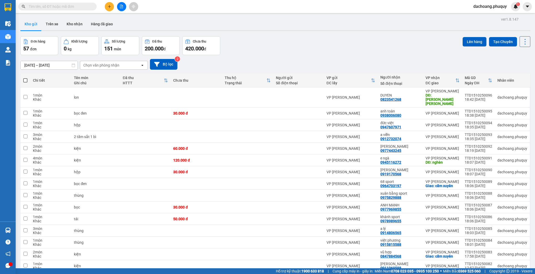
click at [109, 5] on icon "plus" at bounding box center [110, 7] width 4 height 4
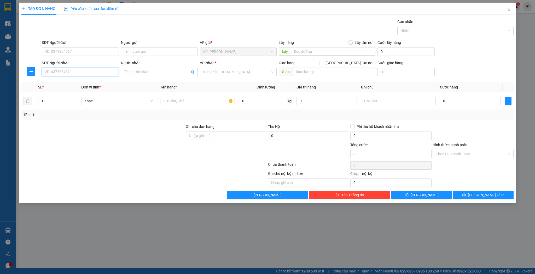
click at [88, 75] on input "SĐT Người Nhận" at bounding box center [80, 72] width 77 height 8
type input "0943902466"
click at [78, 87] on div "0943902466 0943902466 - a lộc" at bounding box center [80, 82] width 77 height 10
click at [80, 83] on th "Đơn vị tính *" at bounding box center [118, 87] width 79 height 10
click at [85, 74] on input "0943902466" at bounding box center [80, 72] width 77 height 8
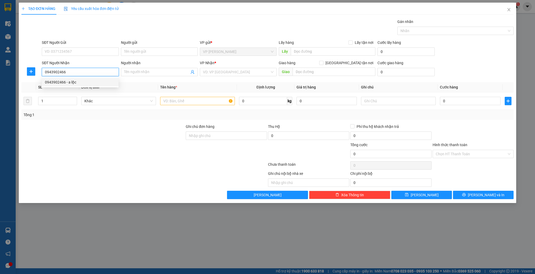
click at [81, 83] on div "0943902466 - a lộc" at bounding box center [80, 82] width 71 height 6
type input "a lộc"
drag, startPoint x: 195, startPoint y: 107, endPoint x: 195, endPoint y: 104, distance: 2.7
click at [195, 106] on td at bounding box center [197, 102] width 79 height 18
click at [194, 102] on input "text" at bounding box center [197, 101] width 75 height 8
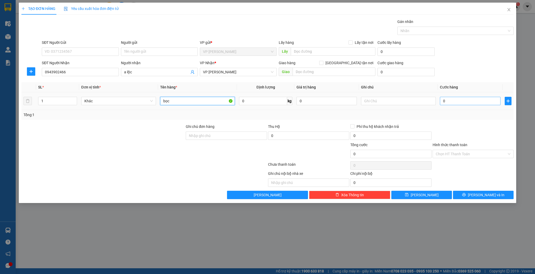
type input "bọc"
click at [456, 101] on input "0" at bounding box center [470, 101] width 60 height 8
type input "3"
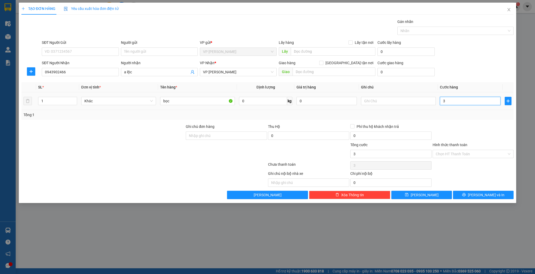
type input "30"
type input "30.000"
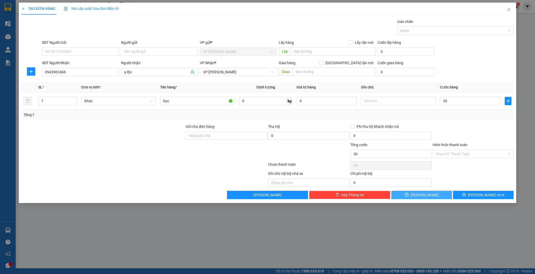
type input "30.000"
click at [414, 193] on button "[PERSON_NAME]" at bounding box center [422, 195] width 61 height 8
type input "0"
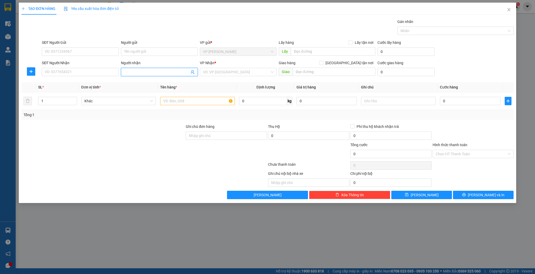
click at [151, 69] on input "Người nhận" at bounding box center [156, 72] width 65 height 6
type input "khánh spor"
click at [143, 81] on div "khánh sport - 0978989655" at bounding box center [159, 82] width 71 height 6
type input "0978989655"
type input "khánh sport"
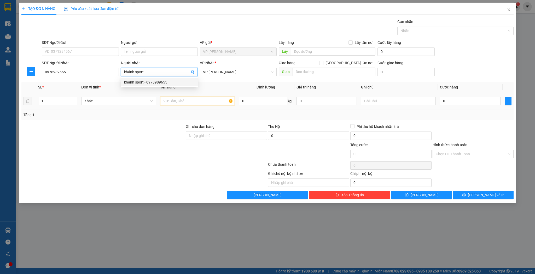
click at [191, 100] on input "text" at bounding box center [197, 101] width 75 height 8
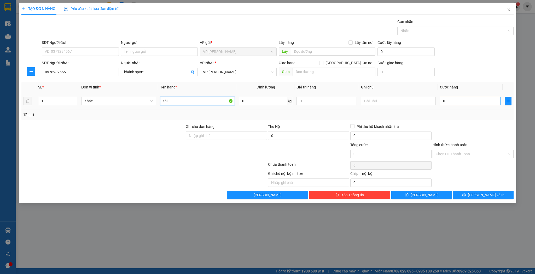
type input "tải"
type input "7"
type input "70"
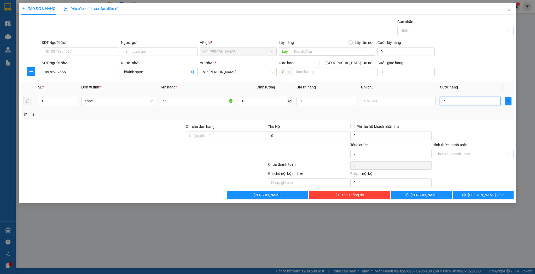
type input "70"
type input "70.000"
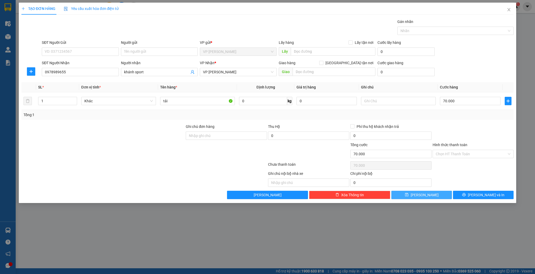
click at [427, 191] on button "[PERSON_NAME]" at bounding box center [422, 195] width 61 height 8
type input "0"
click at [73, 77] on div "SĐT Người Nhận VD: 0377654321" at bounding box center [80, 69] width 77 height 18
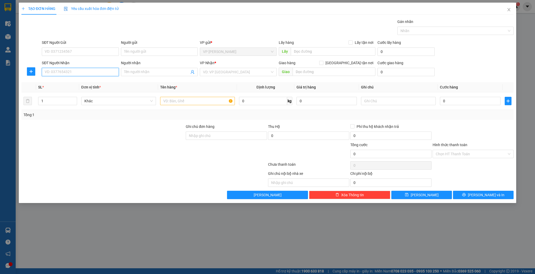
click at [73, 76] on input "SĐT Người Nhận" at bounding box center [80, 72] width 77 height 8
click at [72, 74] on input "SĐT Người Nhận" at bounding box center [80, 72] width 77 height 8
type input "0911083468"
click at [65, 83] on div "0911083468 - CHỊ CHIÊM" at bounding box center [80, 82] width 71 height 6
type input "CHỊ CHIÊM"
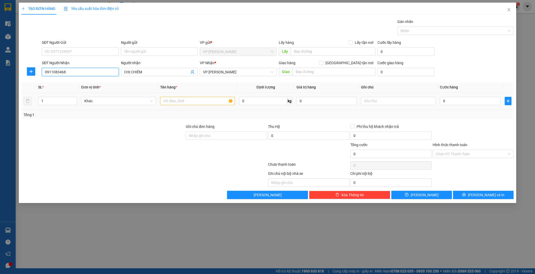
type input "0911083468"
click at [35, 96] on td at bounding box center [28, 102] width 15 height 18
click at [49, 97] on input "1" at bounding box center [57, 101] width 38 height 8
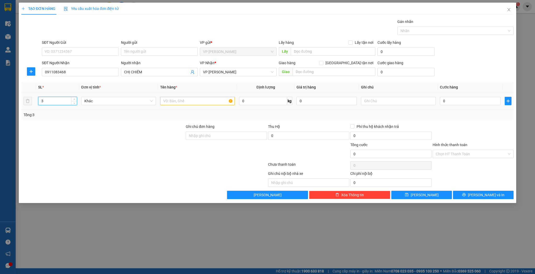
type input "3"
click at [187, 100] on input "text" at bounding box center [197, 101] width 75 height 8
type input "thùng"
click at [420, 197] on button "[PERSON_NAME]" at bounding box center [422, 195] width 61 height 8
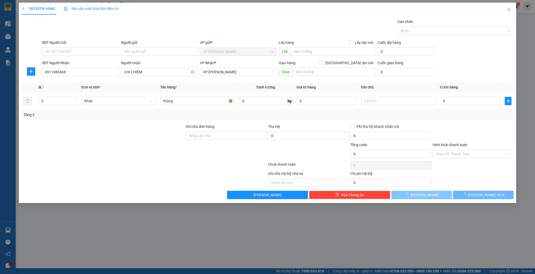
type input "1"
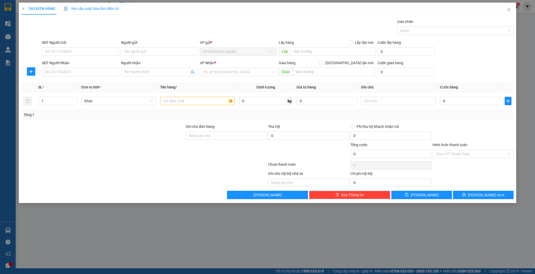
click at [156, 63] on div "Người nhận" at bounding box center [159, 63] width 77 height 6
click at [156, 69] on input "Người nhận" at bounding box center [156, 72] width 65 height 6
click at [155, 68] on span at bounding box center [159, 72] width 77 height 8
type input "vũ hợp"
click at [143, 80] on div "vũ hợp - 0847884568" at bounding box center [159, 82] width 71 height 6
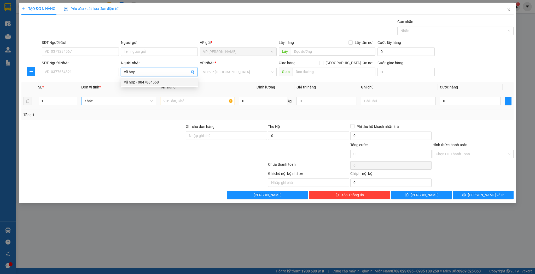
type input "0847884568"
checkbox input "true"
type input "cẩm xuyên"
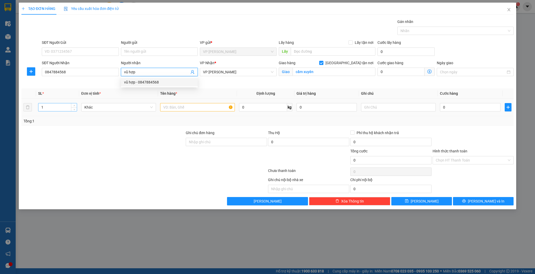
type input "vũ hợp"
click at [56, 105] on input "1" at bounding box center [57, 107] width 38 height 8
type input "4"
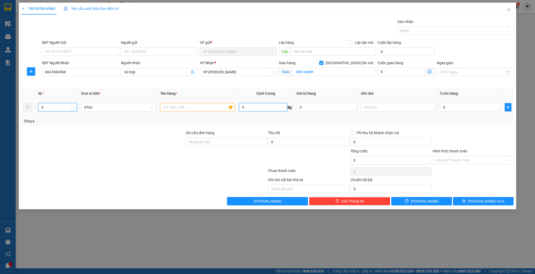
click at [240, 110] on input "0" at bounding box center [263, 107] width 48 height 8
click at [215, 106] on input "text" at bounding box center [197, 107] width 75 height 8
type input "k"
type input "kiện"
click at [430, 95] on th "Ghi chú" at bounding box center [398, 94] width 79 height 10
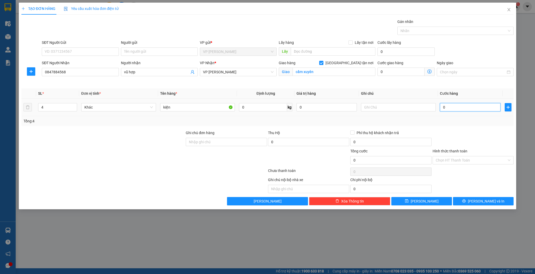
click at [456, 107] on input "0" at bounding box center [470, 107] width 60 height 8
type input "1"
type input "1+"
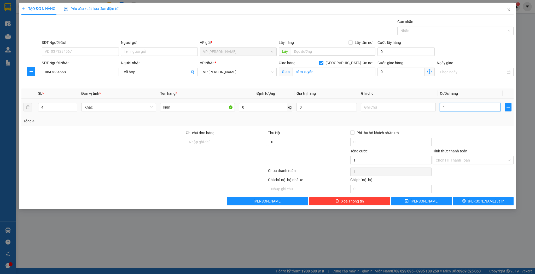
type input "0"
type input "1"
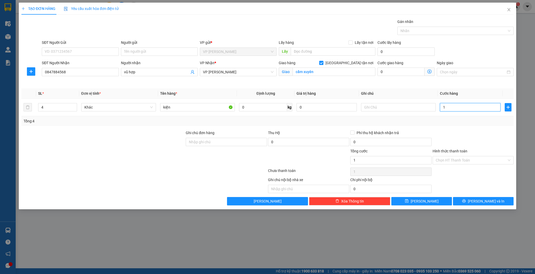
type input "16"
type input "160"
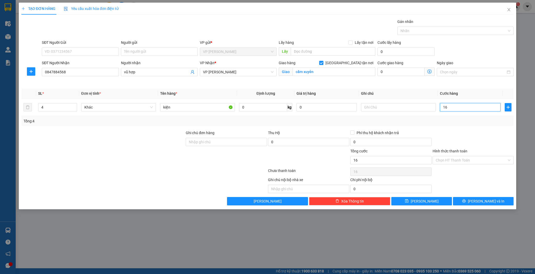
type input "160"
type input "160.000"
click at [434, 201] on button "[PERSON_NAME]" at bounding box center [422, 201] width 61 height 8
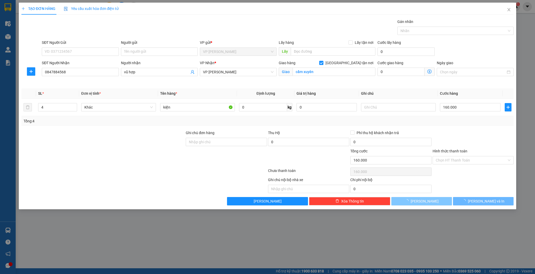
checkbox input "false"
type input "1"
type input "0"
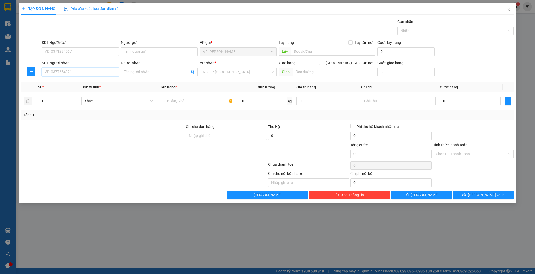
click at [66, 71] on input "SĐT Người Nhận" at bounding box center [80, 72] width 77 height 8
click at [71, 83] on div "0987303465 - thủy sport" at bounding box center [80, 82] width 71 height 6
type input "0987303465"
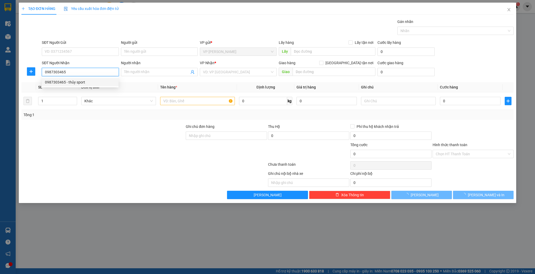
type input "thủy sport"
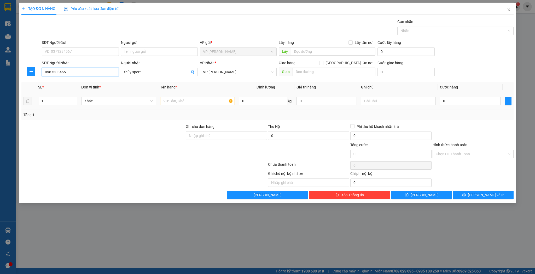
type input "0987303465"
click at [173, 99] on input "text" at bounding box center [197, 101] width 75 height 8
type input "bọc"
click at [425, 193] on span "[PERSON_NAME]" at bounding box center [425, 195] width 28 height 6
